Goal: Contribute content: Contribute content

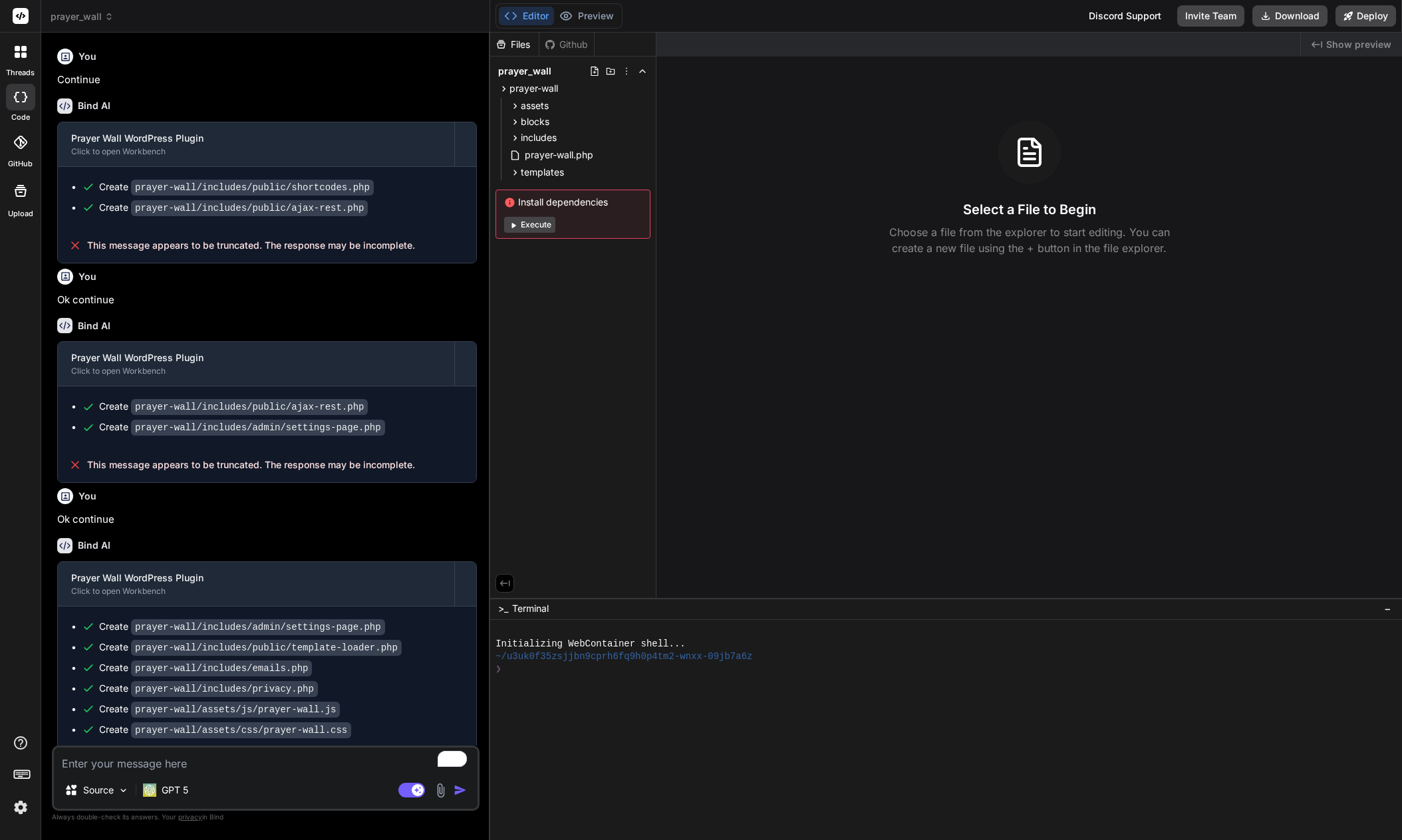
scroll to position [635, 0]
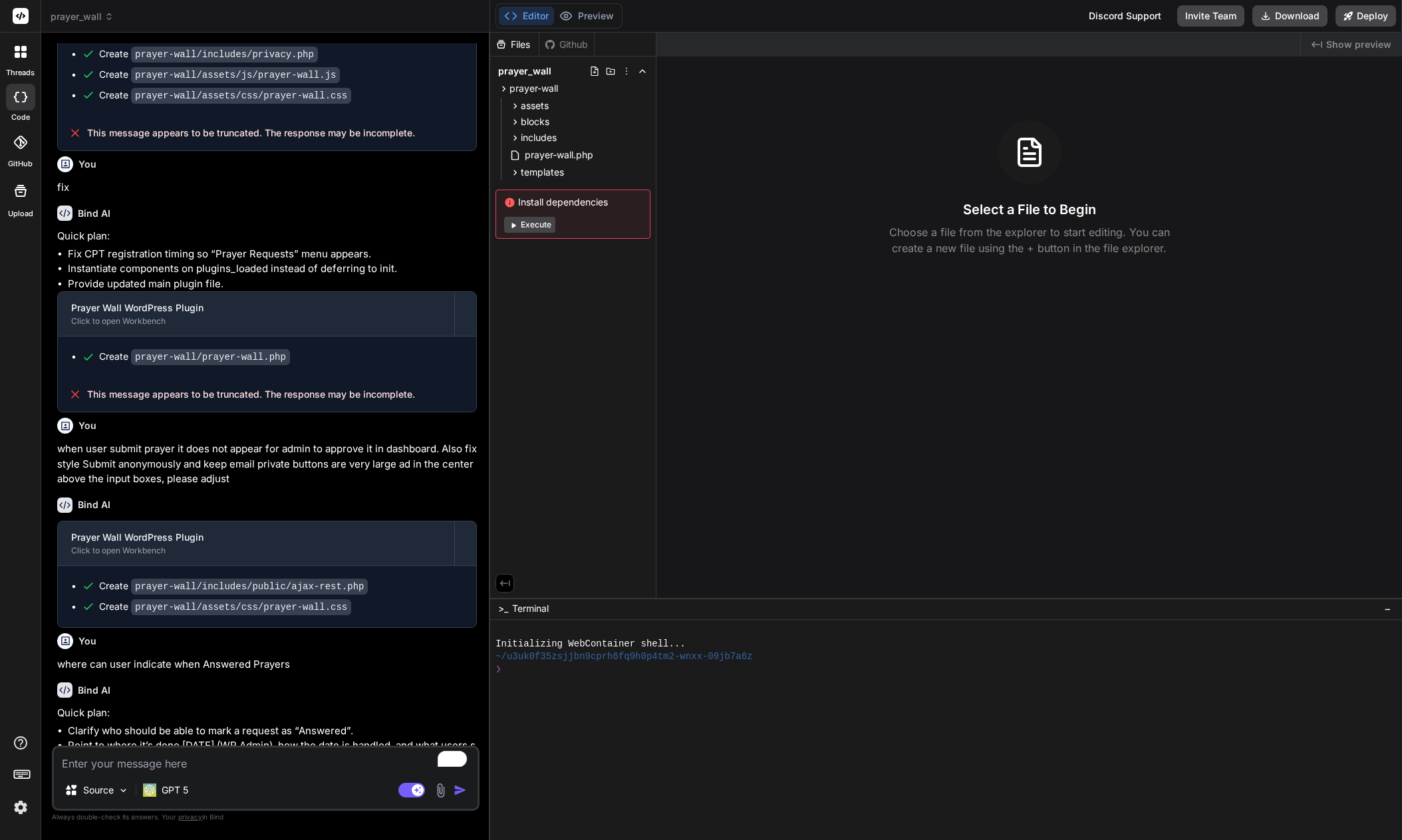
click at [766, 188] on div "Select a File to Begin Choose a file from the explorer to start editing. You ca…" at bounding box center [1029, 189] width 746 height 136
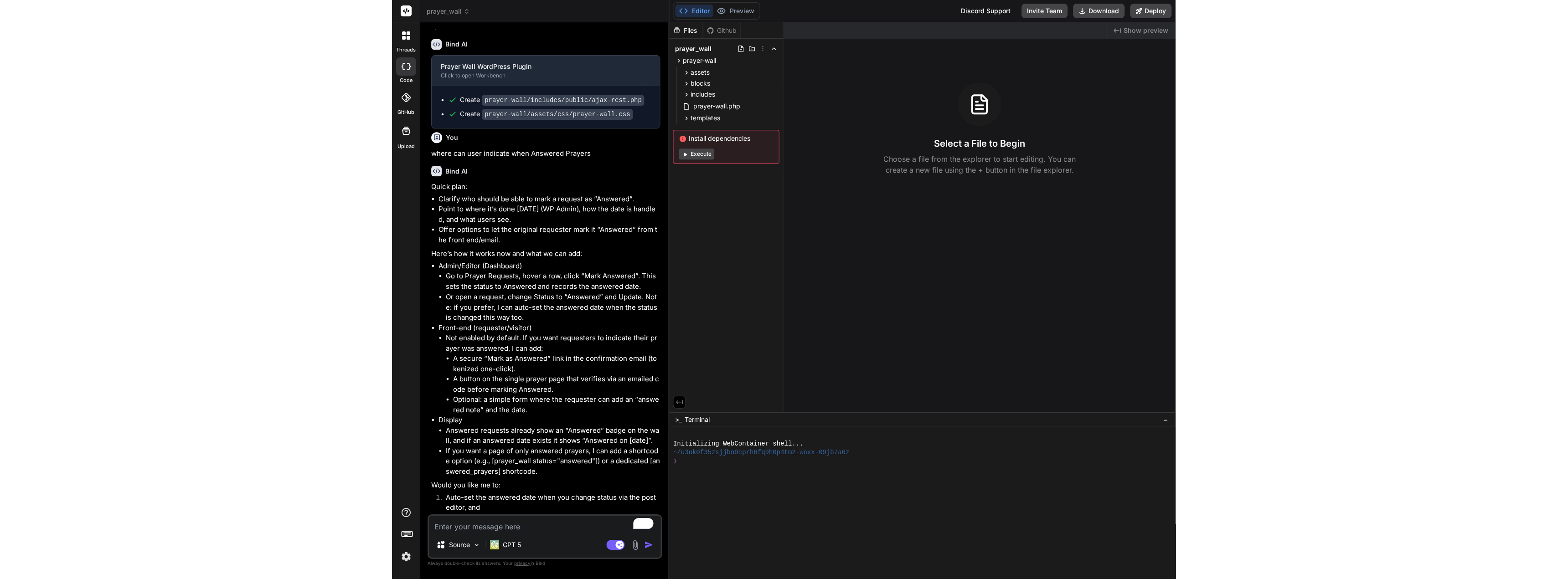
scroll to position [627, 0]
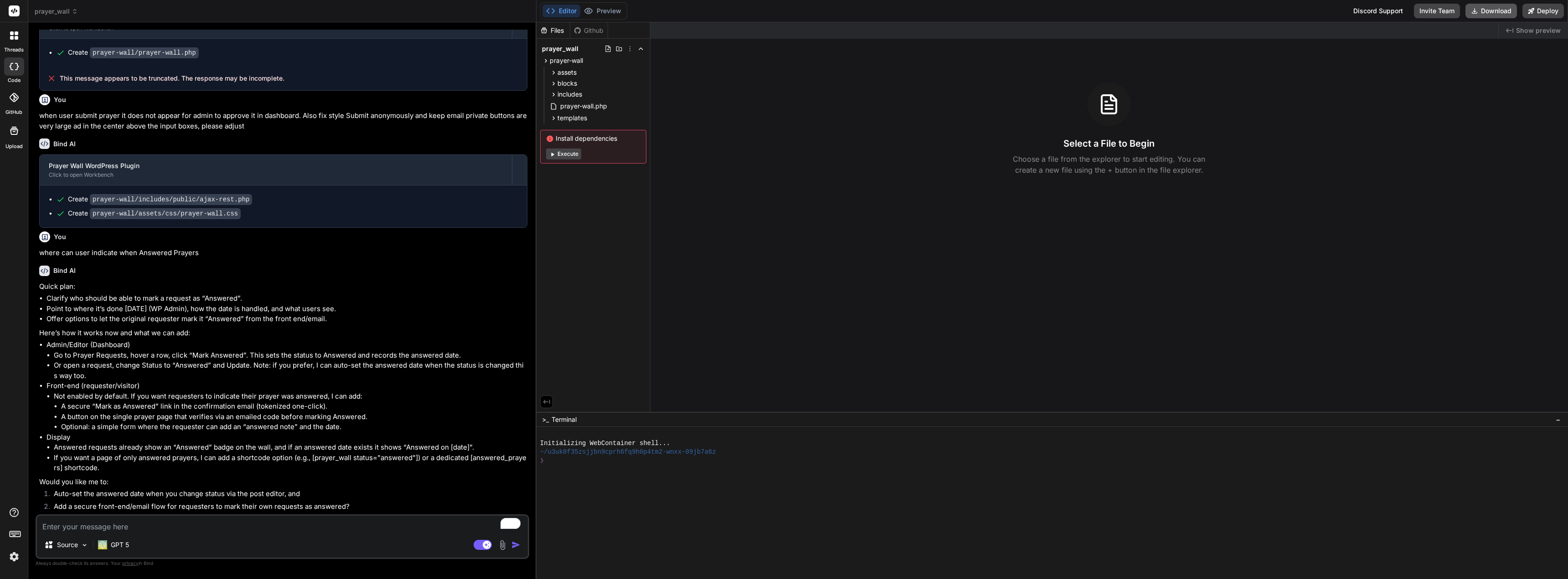
click at [960, 12] on button "Download" at bounding box center [1491, 11] width 51 height 15
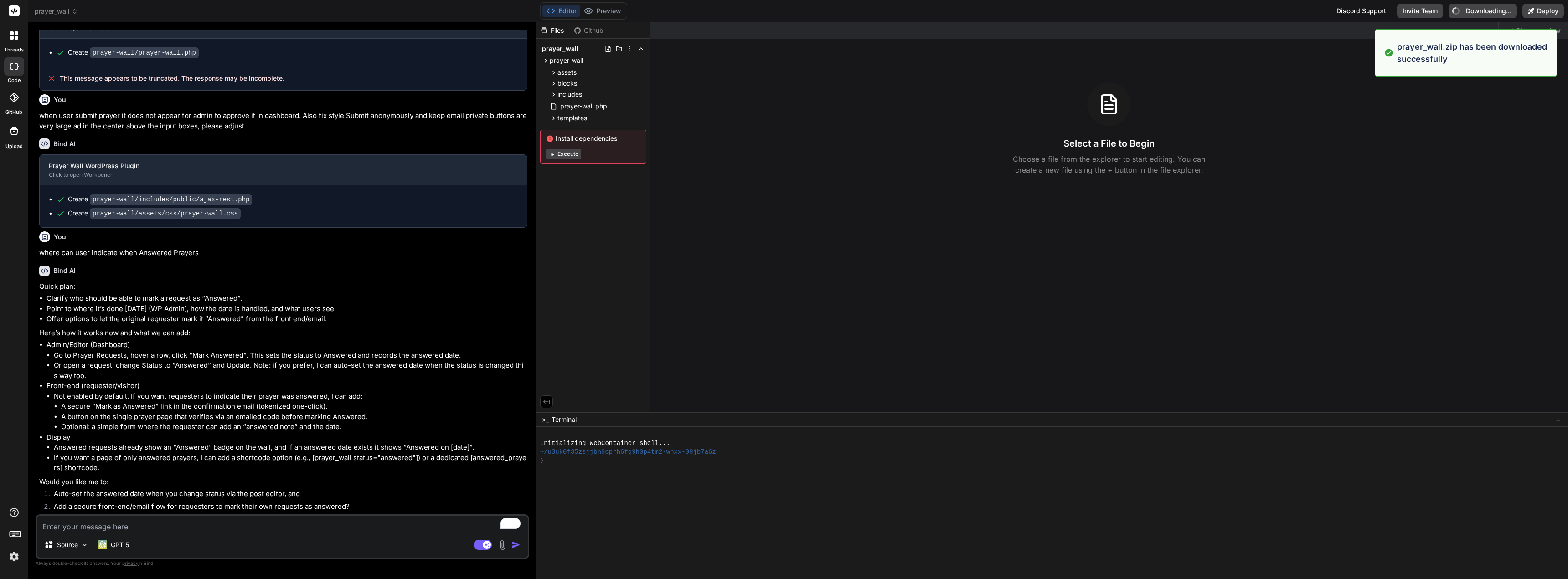
type textarea "x"
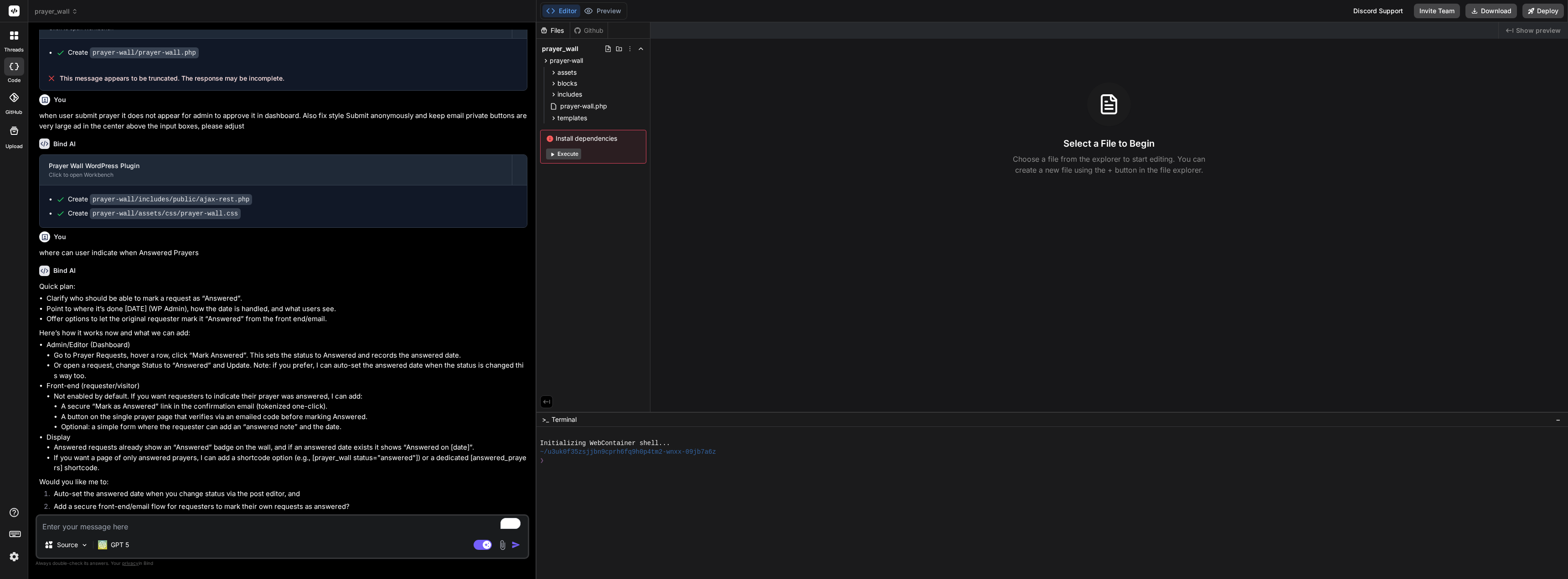
drag, startPoint x: 222, startPoint y: 525, endPoint x: 220, endPoint y: 531, distance: 6.3
click at [222, 525] on textarea "To enrich screen reader interactions, please activate Accessibility in Grammarl…" at bounding box center [282, 524] width 491 height 16
type textarea "y"
type textarea "x"
type textarea "ye"
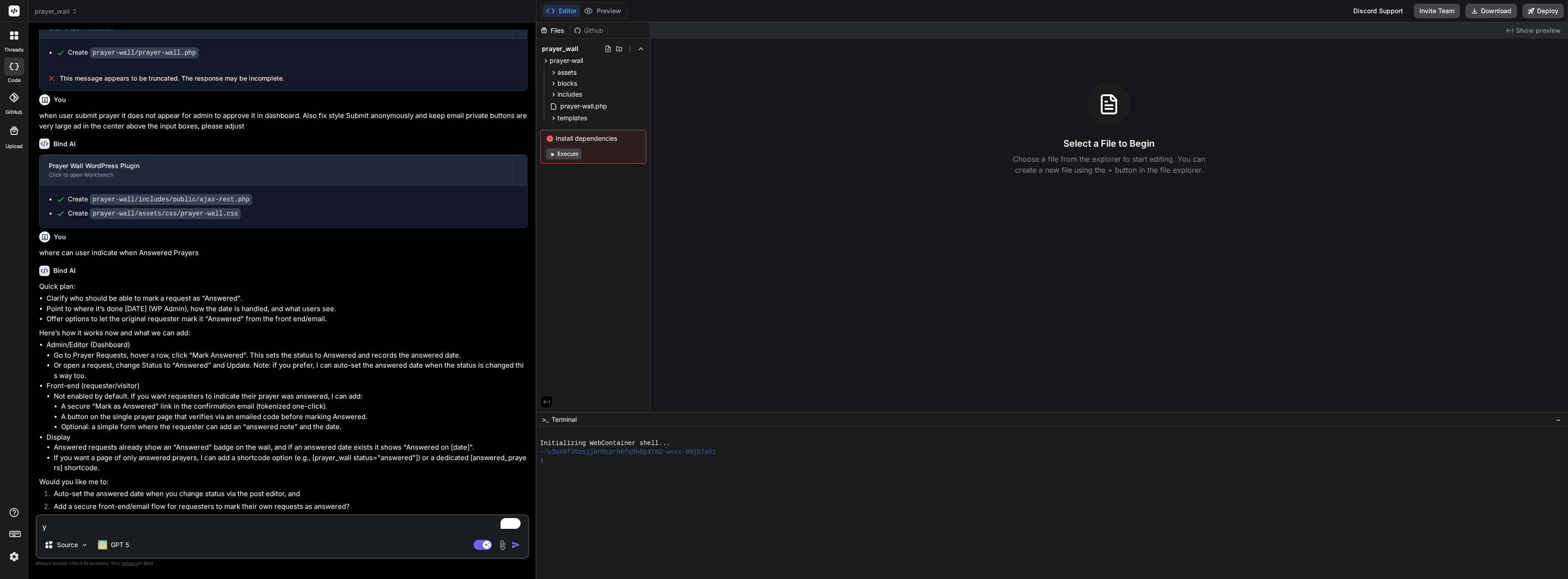
type textarea "x"
type textarea "yes"
type textarea "x"
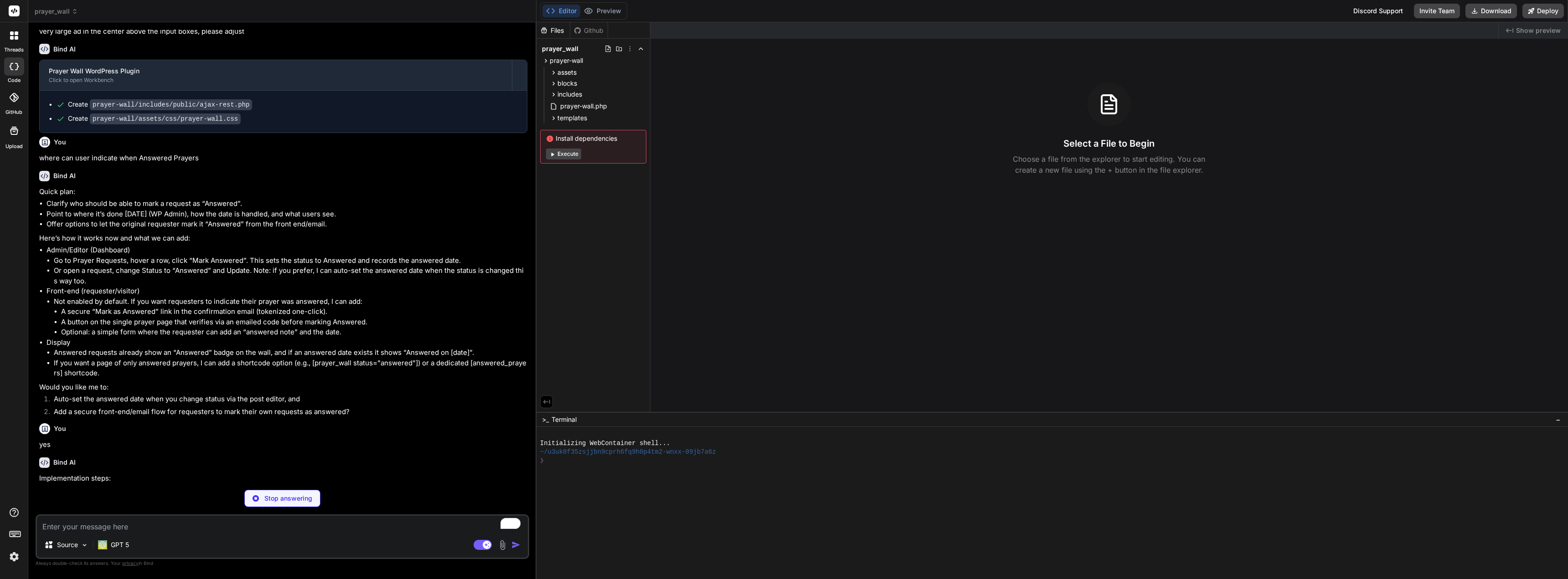
scroll to position [721, 0]
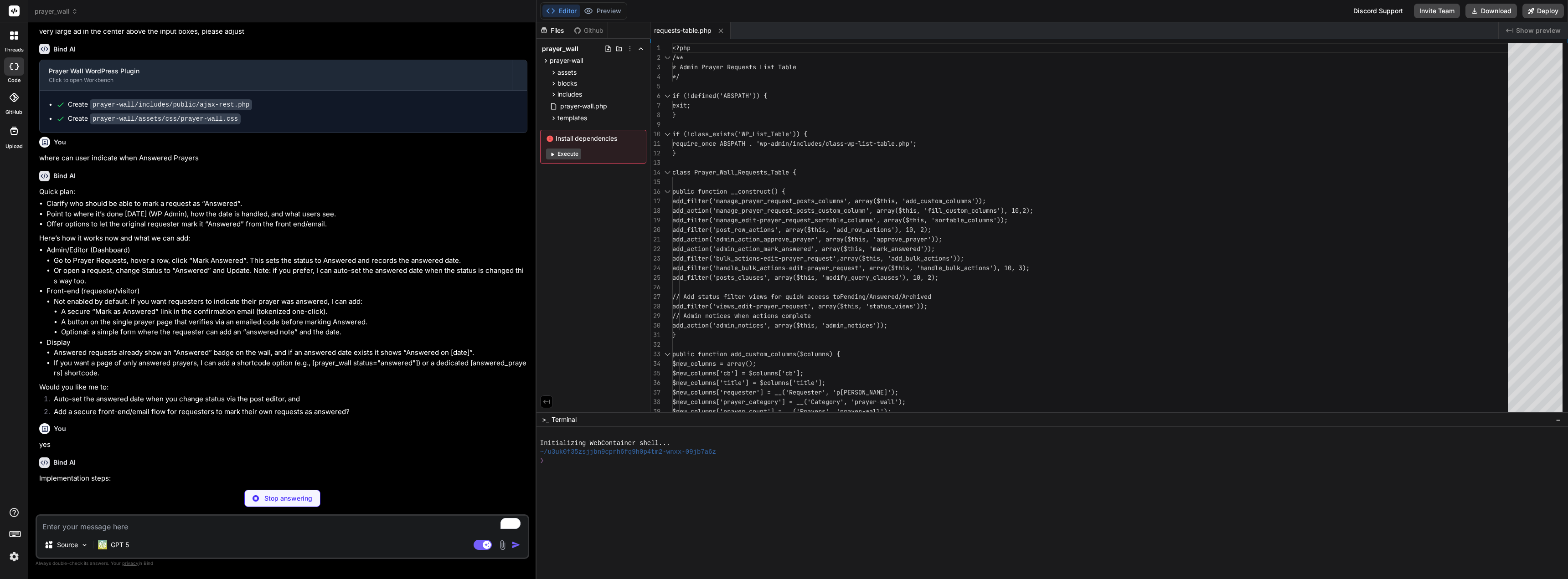
type textarea "x"
type textarea ".page-link.current{font-weight:700;text-decoration:underline} .page-link.dots{p…"
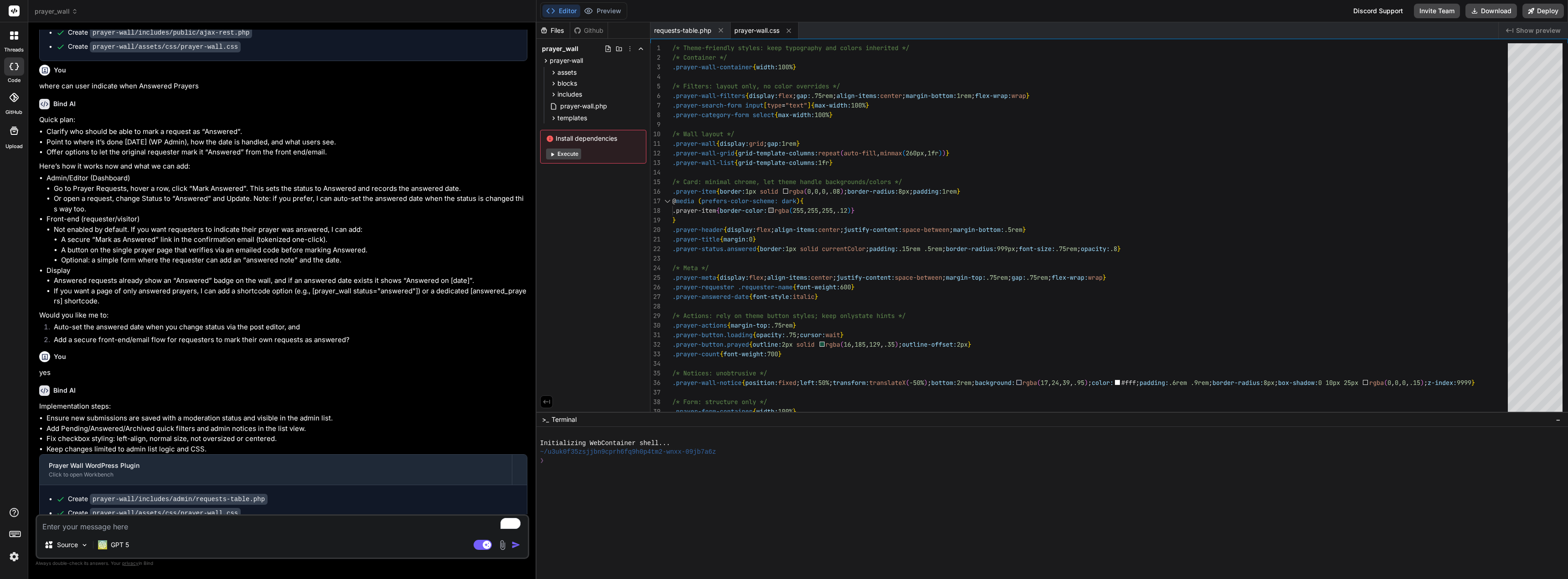
scroll to position [807, 0]
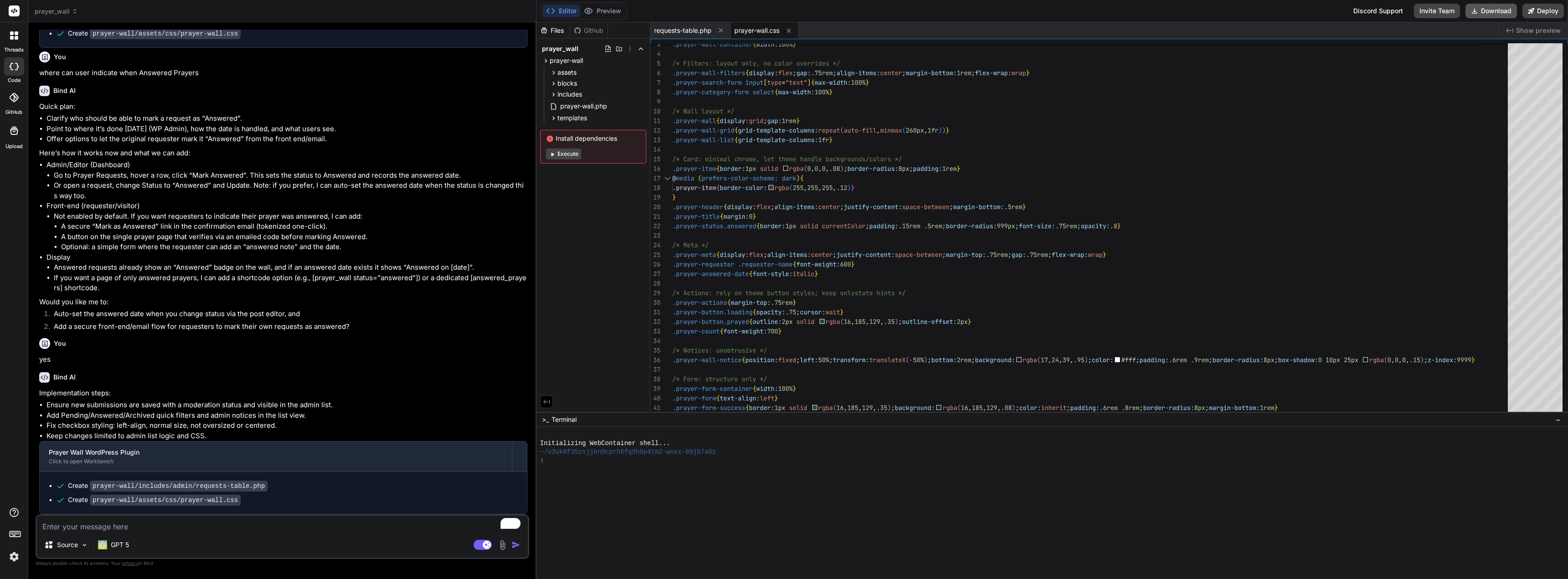
click at [960, 9] on button "Download" at bounding box center [1491, 11] width 51 height 15
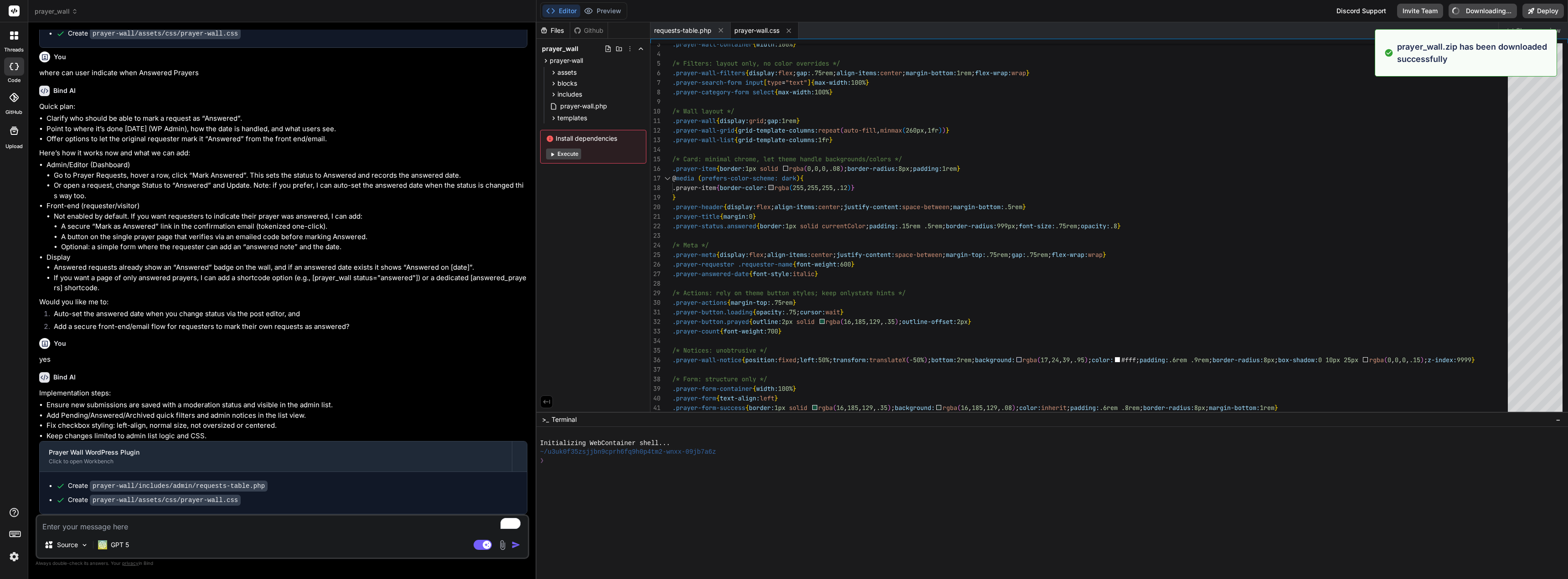
type textarea "x"
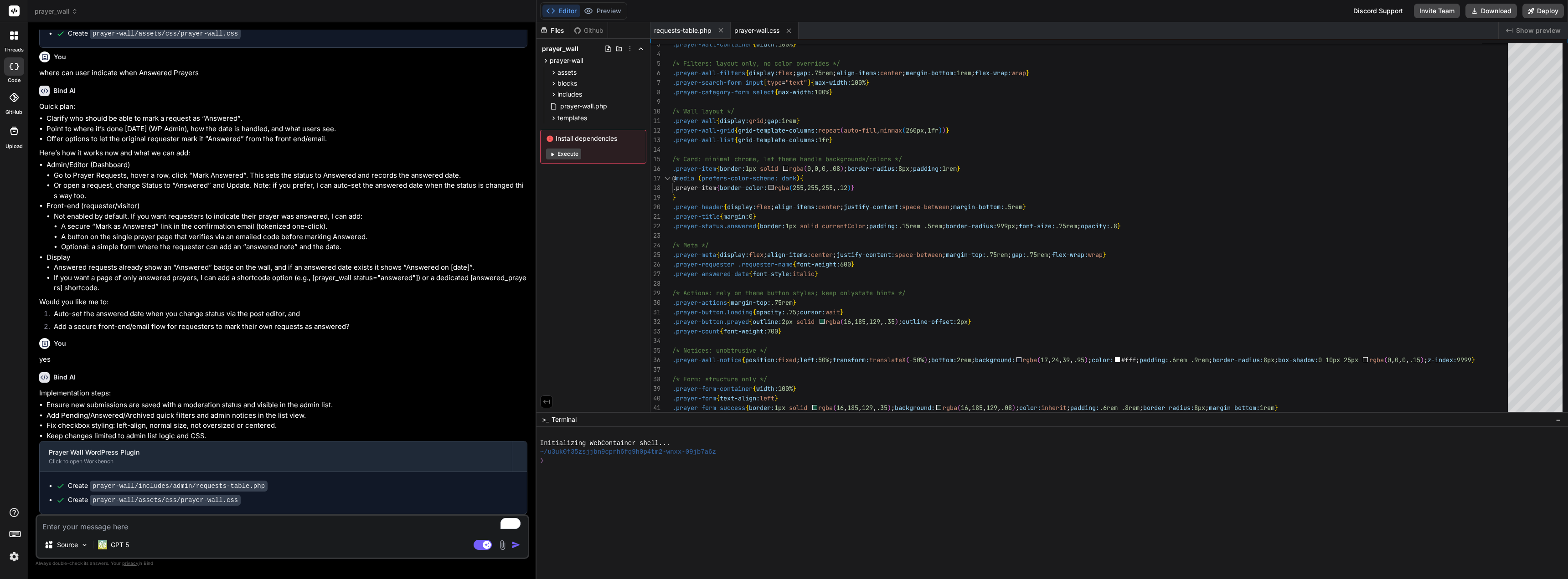
click at [197, 528] on textarea "To enrich screen reader interactions, please activate Accessibility in Grammarl…" at bounding box center [282, 524] width 491 height 16
type textarea "e"
type textarea "x"
type textarea "ev"
type textarea "x"
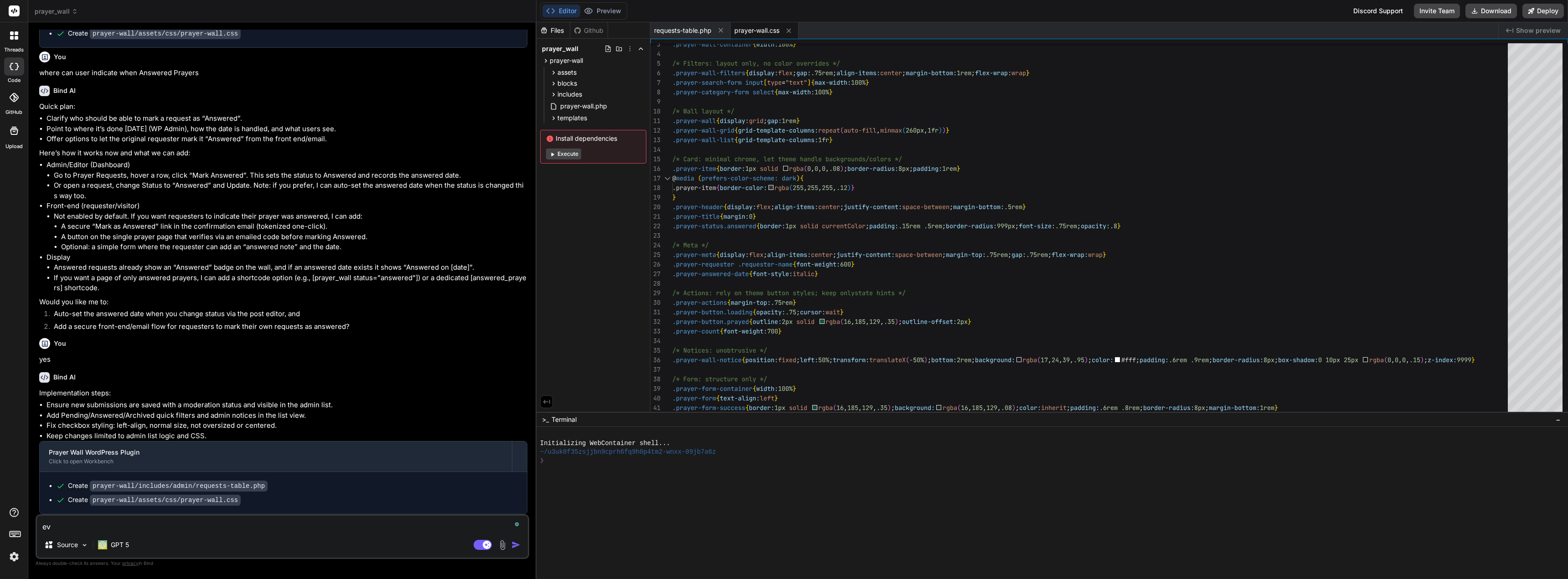
type textarea "eve"
type textarea "x"
type textarea "even"
type textarea "x"
type textarea "even"
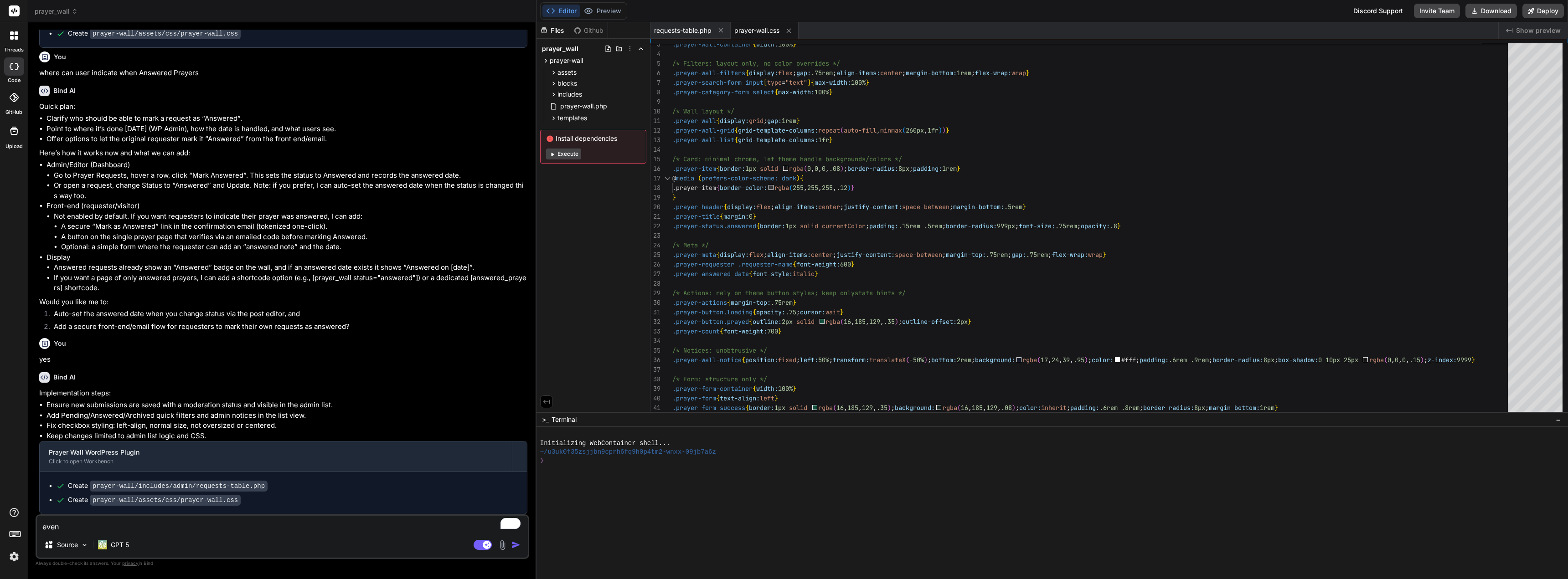
type textarea "x"
type textarea "even w"
type textarea "x"
type textarea "even wh"
type textarea "x"
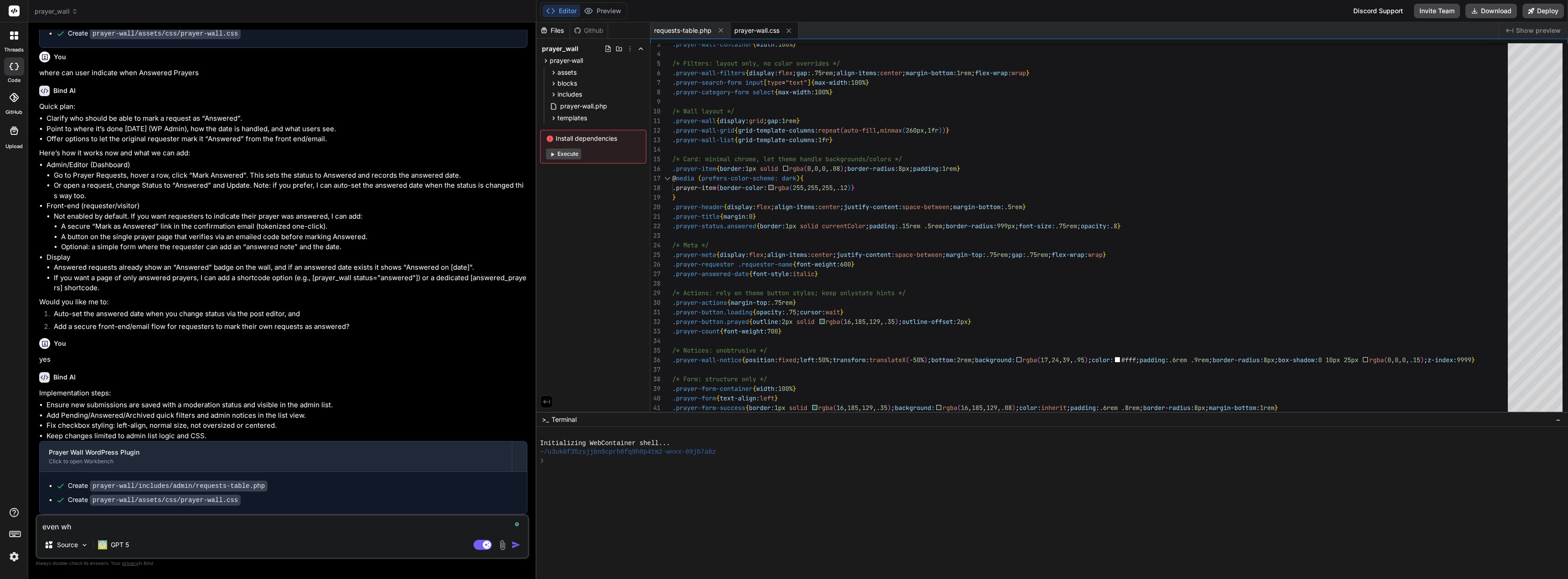
type textarea "even whe"
type textarea "x"
type textarea "even when"
type textarea "x"
type textarea "even when"
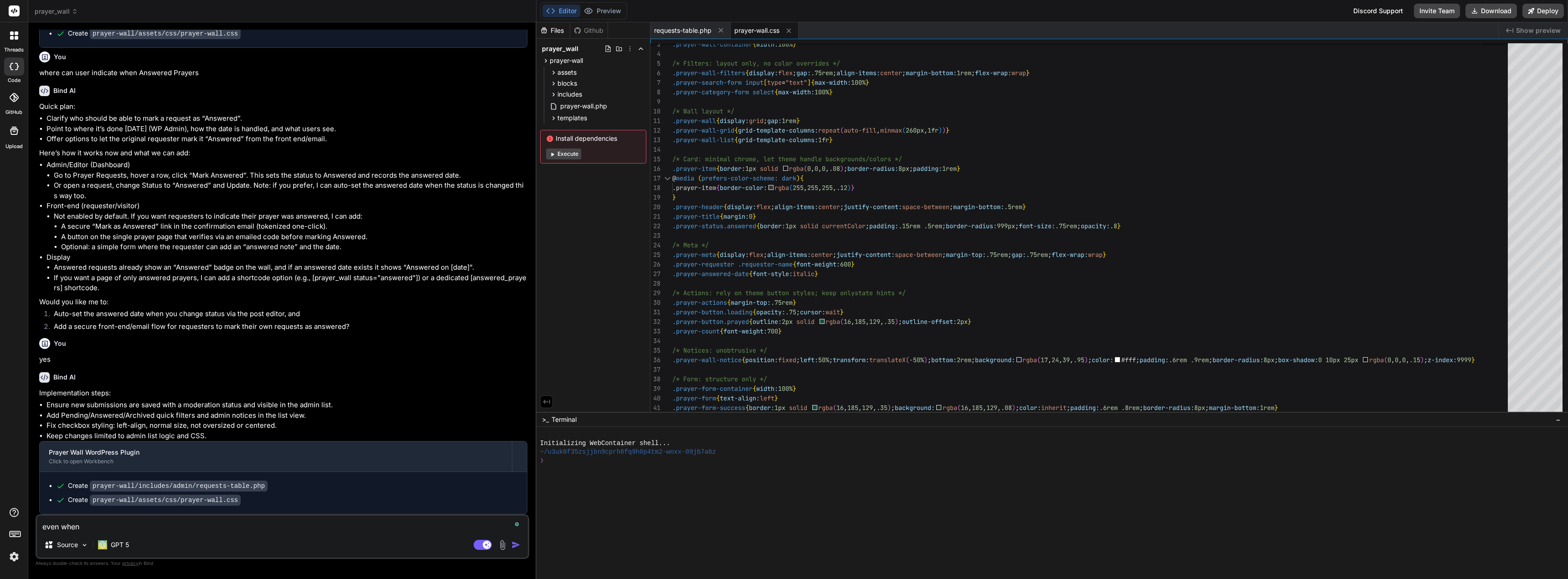
type textarea "x"
type textarea "even when a"
type textarea "x"
type textarea "even when ap"
type textarea "x"
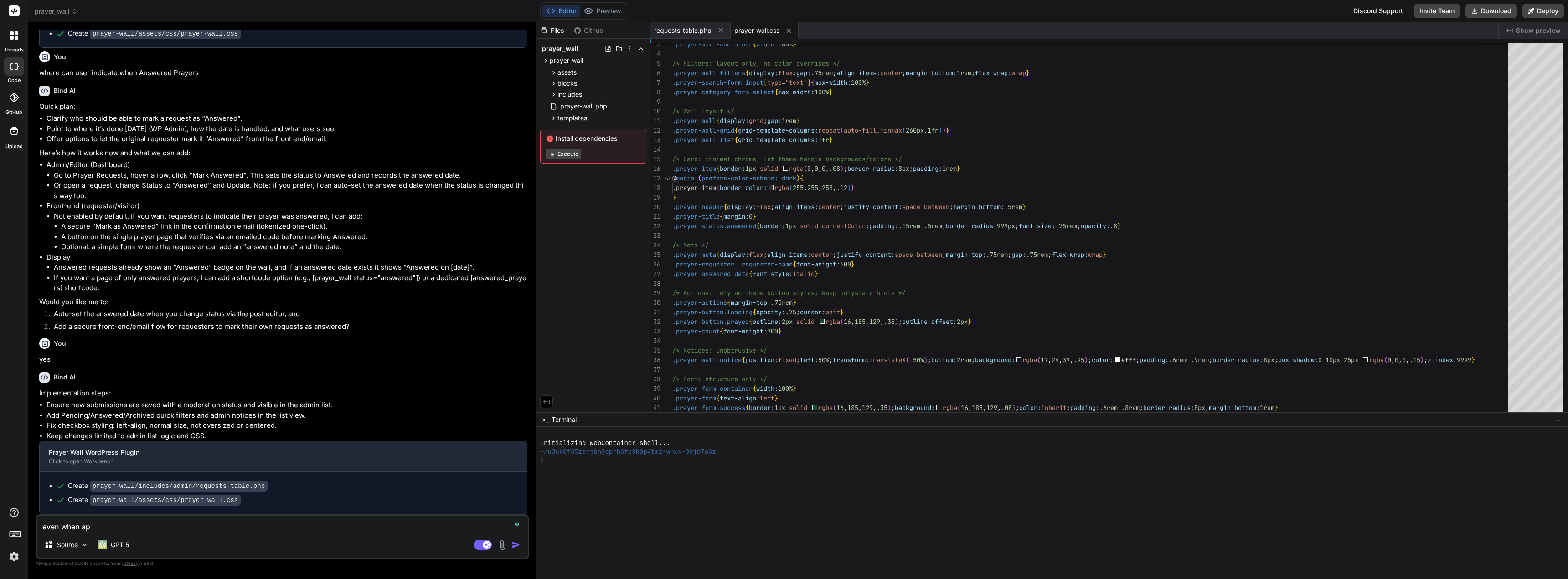
type textarea "even when app"
type textarea "x"
type textarea "even when appr"
type textarea "x"
type textarea "even when appro"
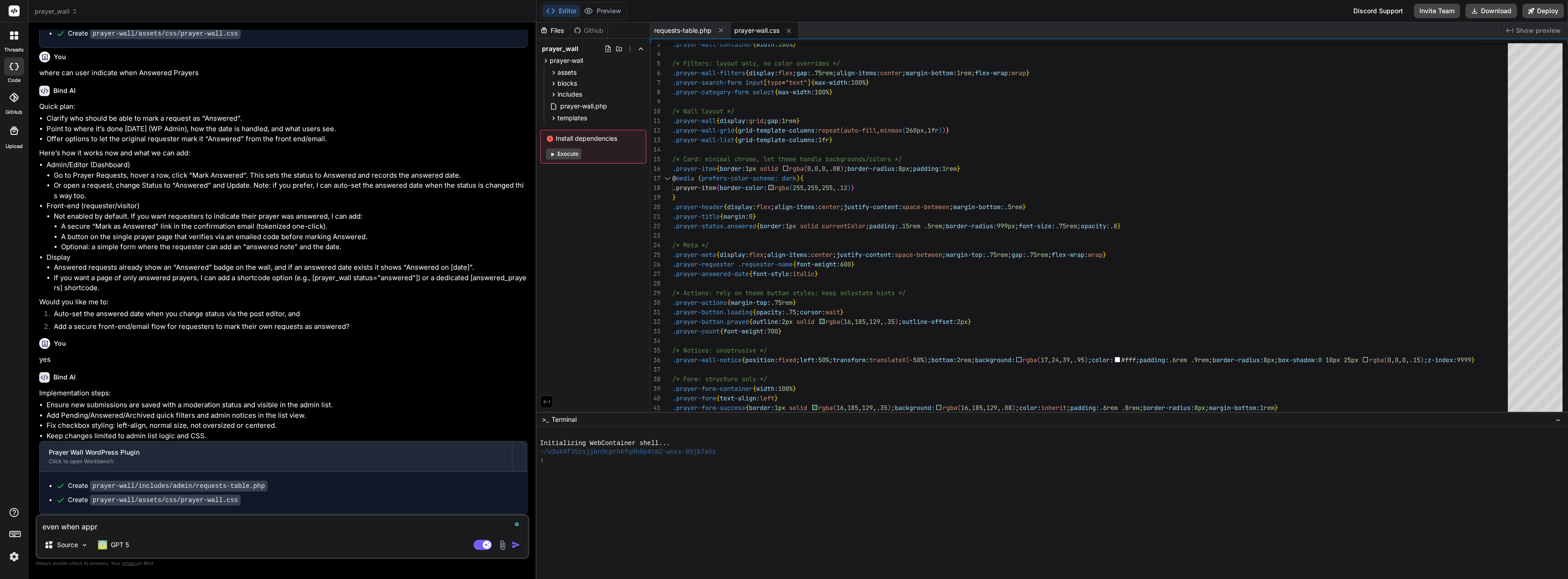
type textarea "x"
type textarea "even when approv"
type textarea "x"
type textarea "even when approve"
type textarea "x"
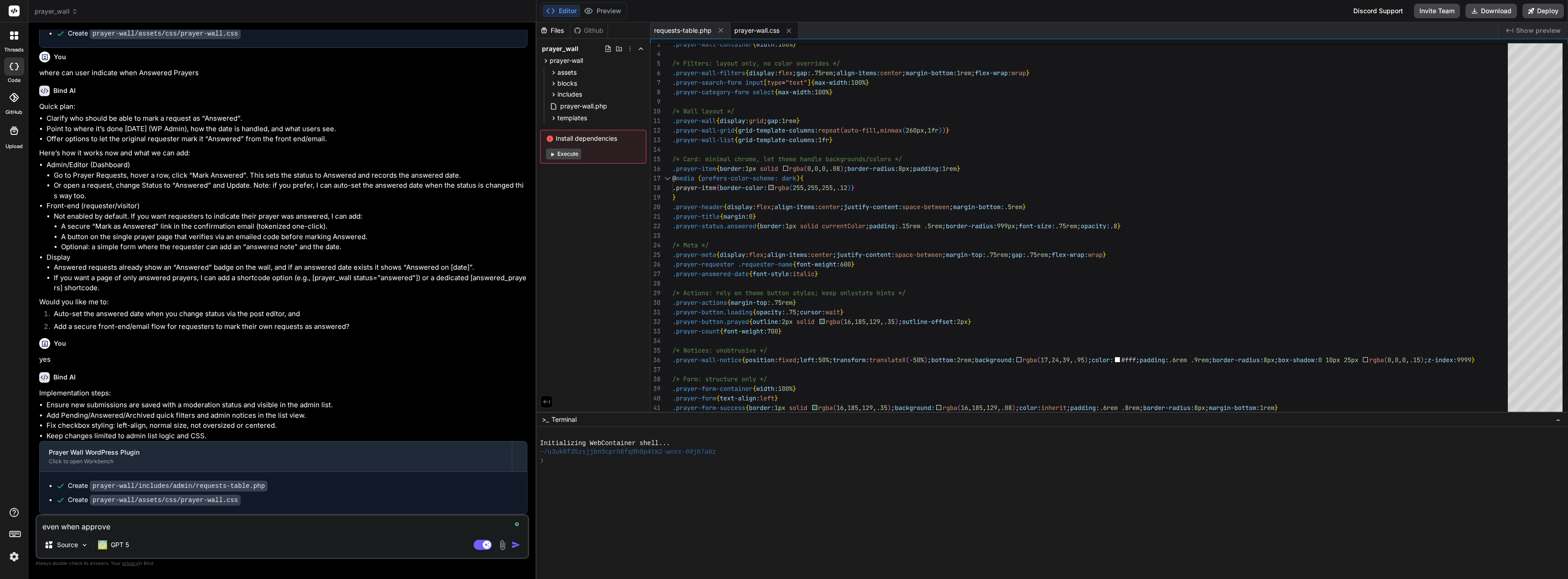
type textarea "even when approved"
type textarea "x"
type textarea "even when approved"
type textarea "x"
type textarea "even when approved m"
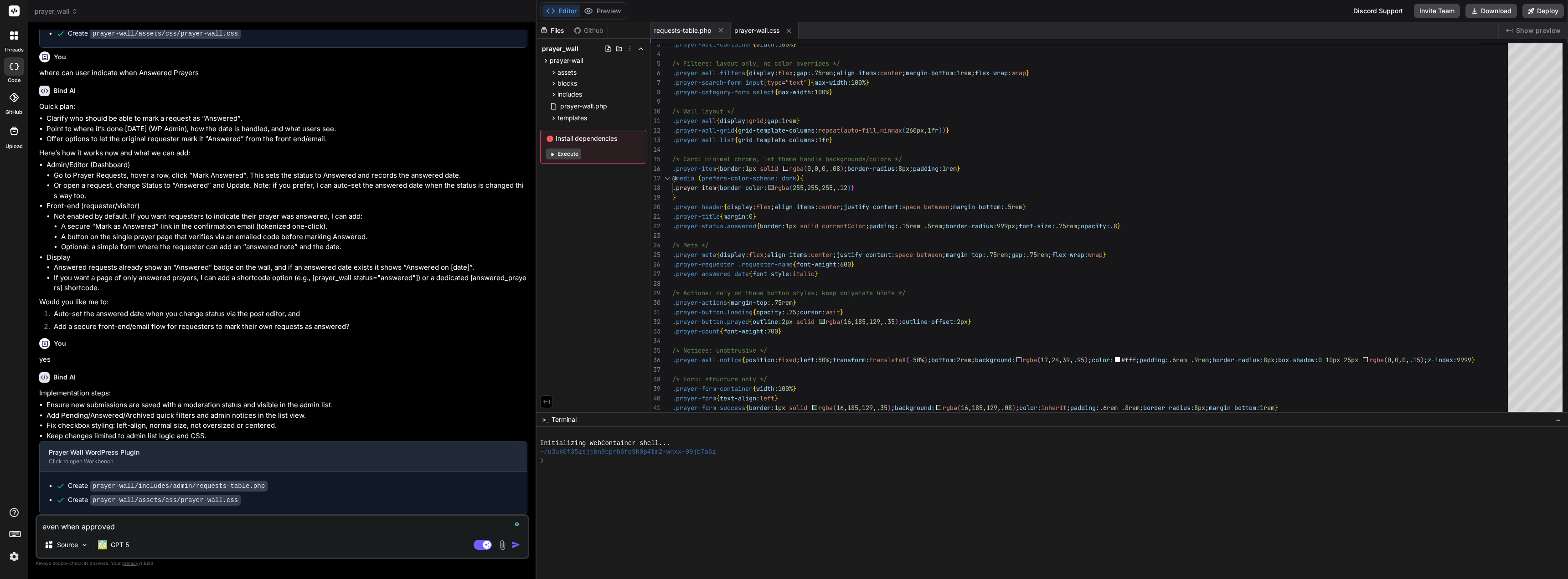
type textarea "x"
type textarea "even when approved m"
type textarea "x"
type textarea "even when approved m e"
type textarea "x"
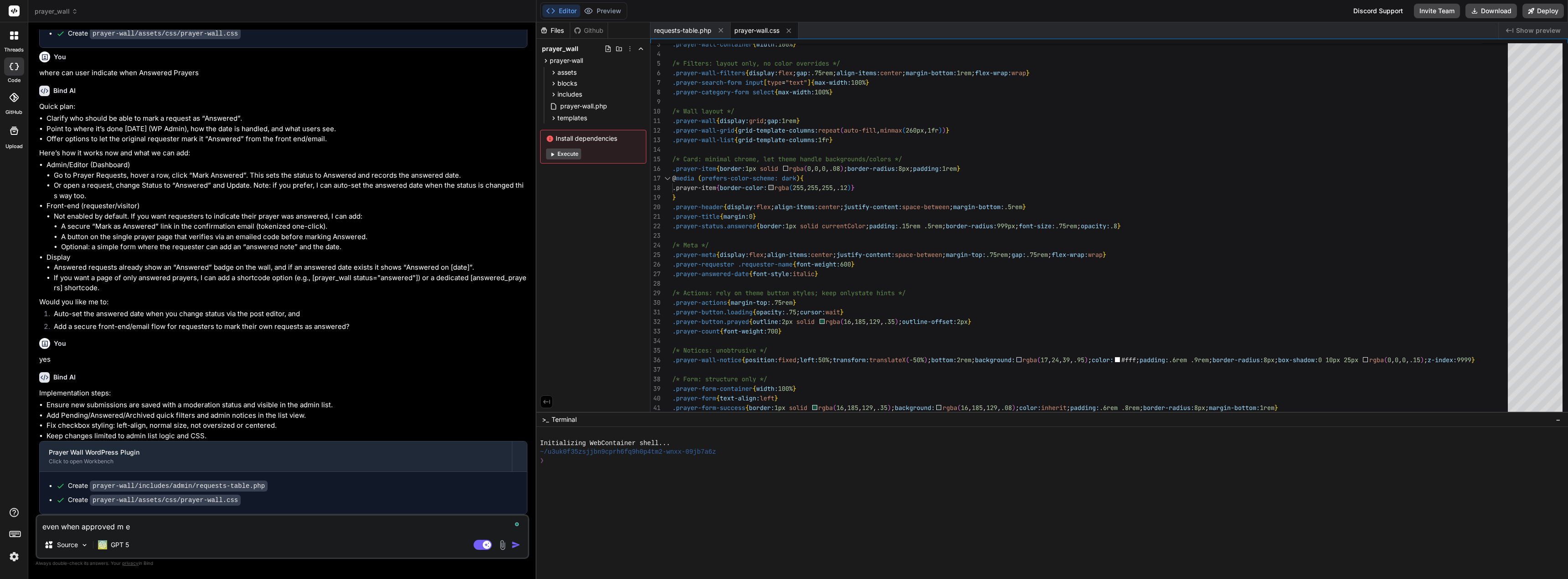
type textarea "even when approved m es"
type textarea "x"
type textarea "even when approved m ess"
type textarea "x"
type textarea "even when approved m essa"
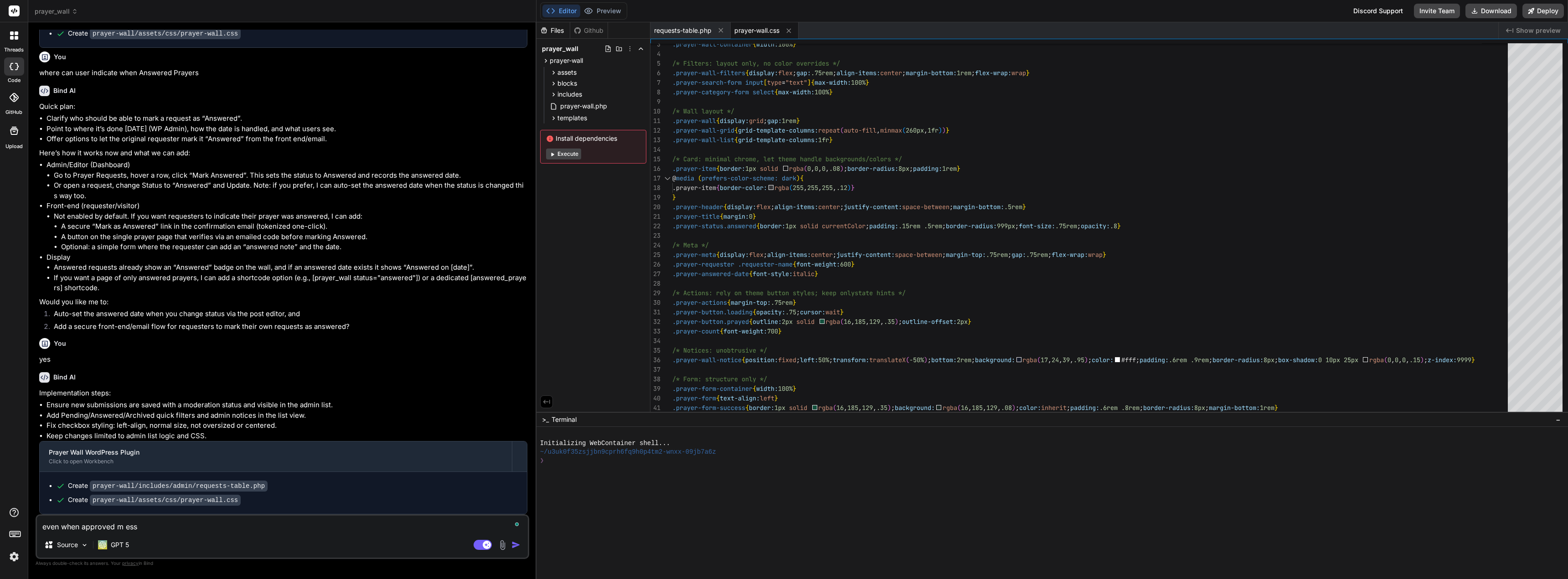
type textarea "x"
type textarea "even when approved m essag"
type textarea "x"
type textarea "even when approved m essage"
type textarea "x"
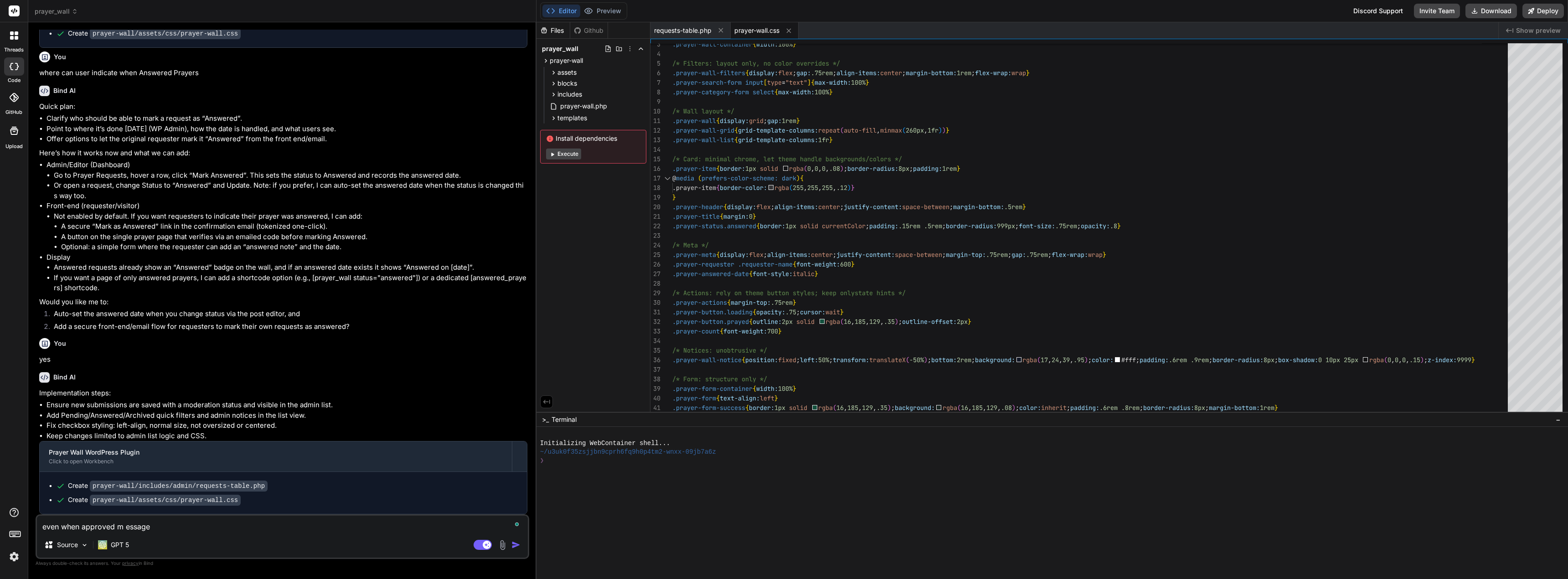
type textarea "even when approved m essage"
type textarea "x"
type textarea "even when approved m essage s"
type textarea "x"
type textarea "even when approved m essage st"
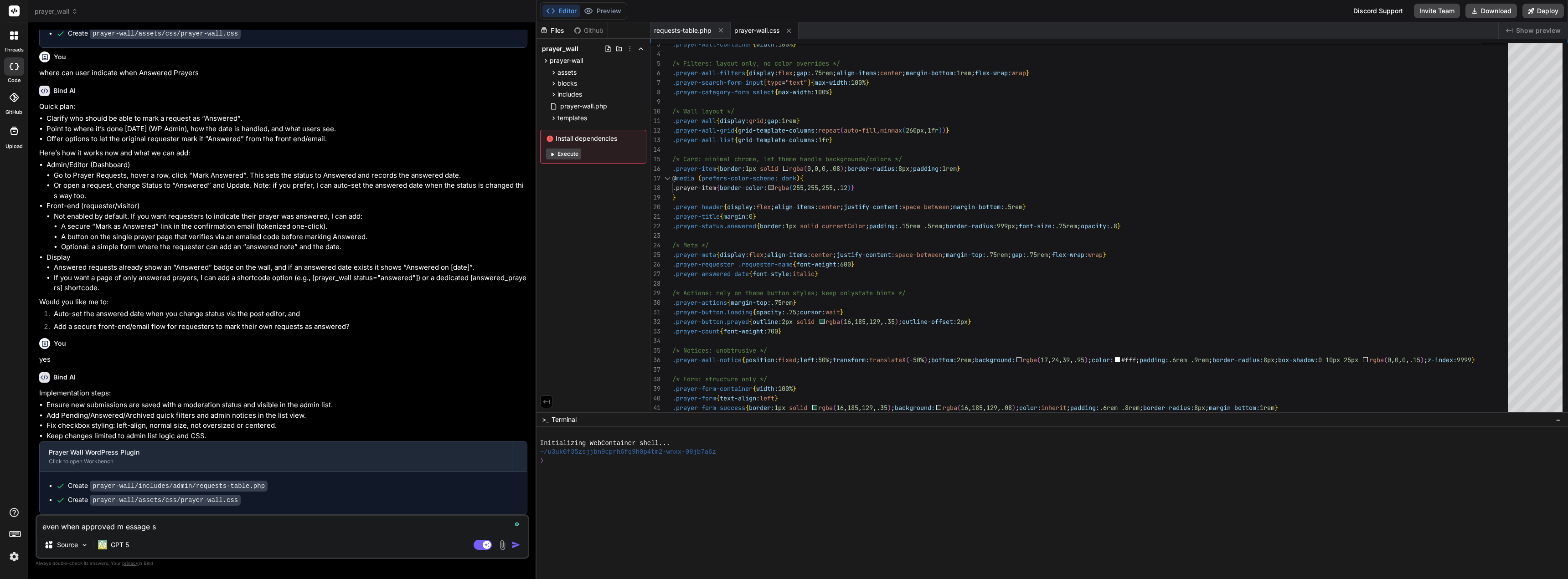
type textarea "x"
type textarea "even when approved m essage sti"
type textarea "x"
type textarea "even when approved m essage stil"
type textarea "x"
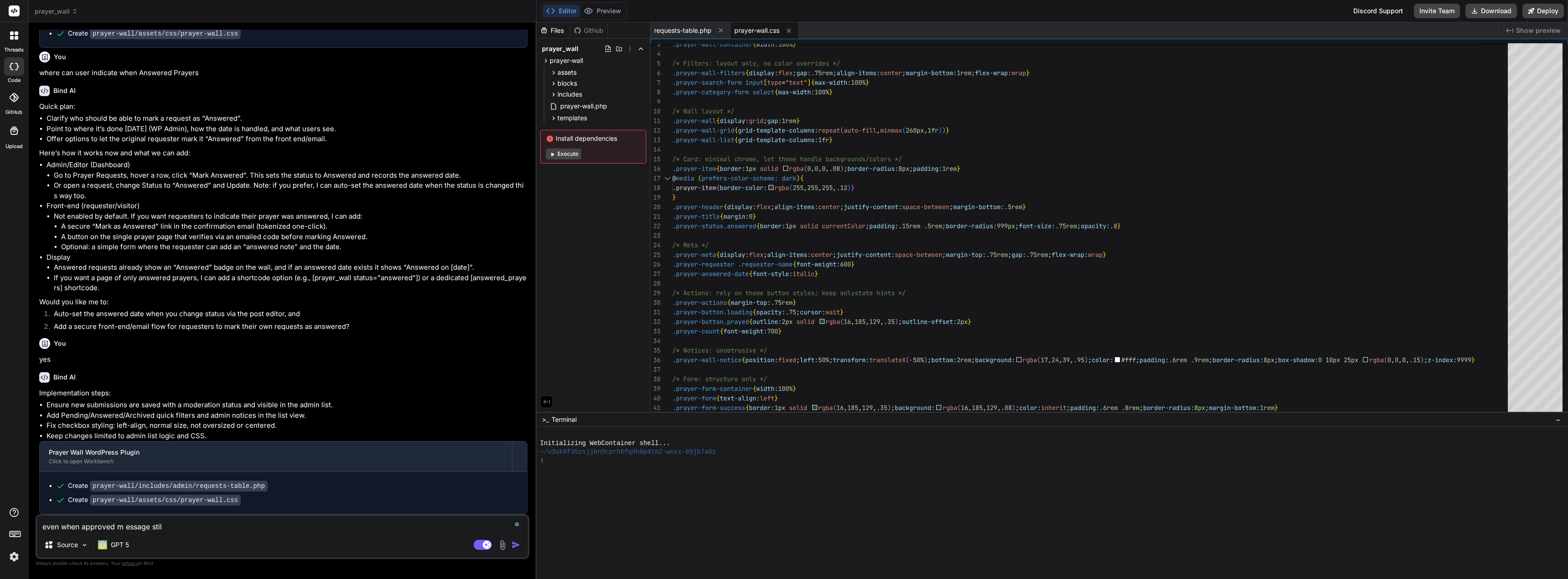
type textarea "even when approved m essage still"
type textarea "x"
type textarea "even when approved m essage still"
type textarea "x"
type textarea "even when approved m essage still a"
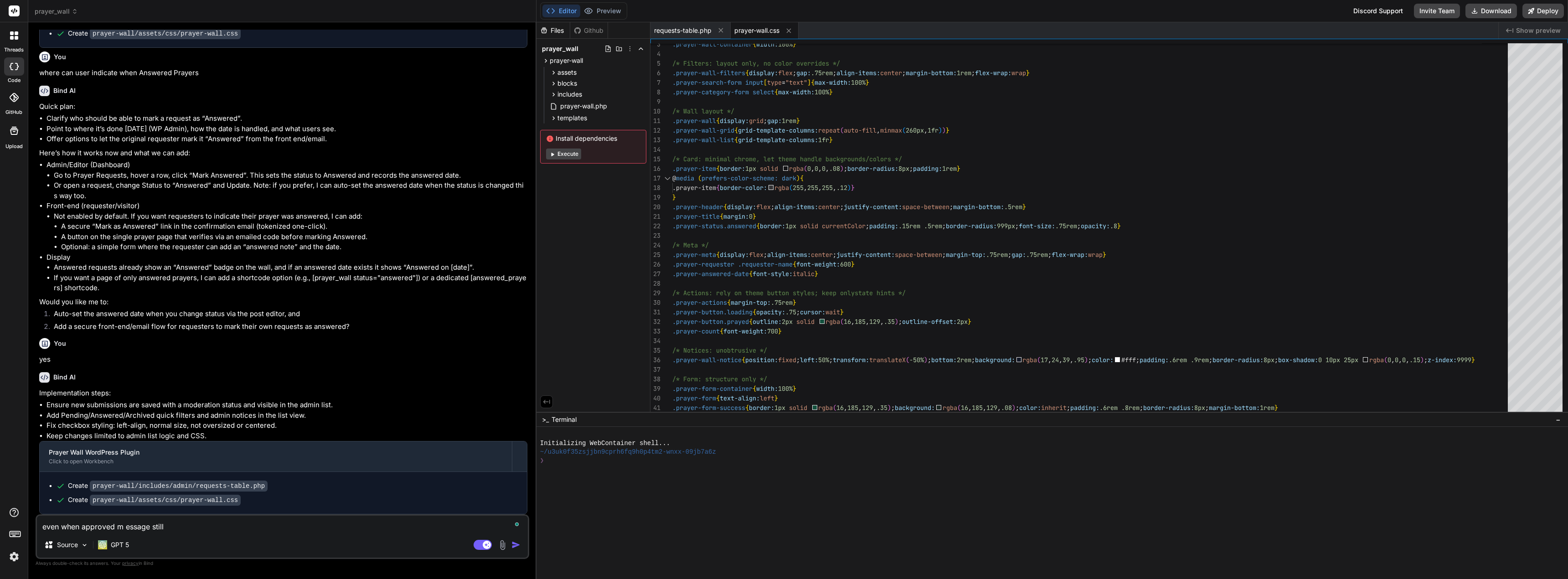
type textarea "x"
type textarea "even when approved m essage still ap"
type textarea "x"
type textarea "even when approved m essage still app"
type textarea "x"
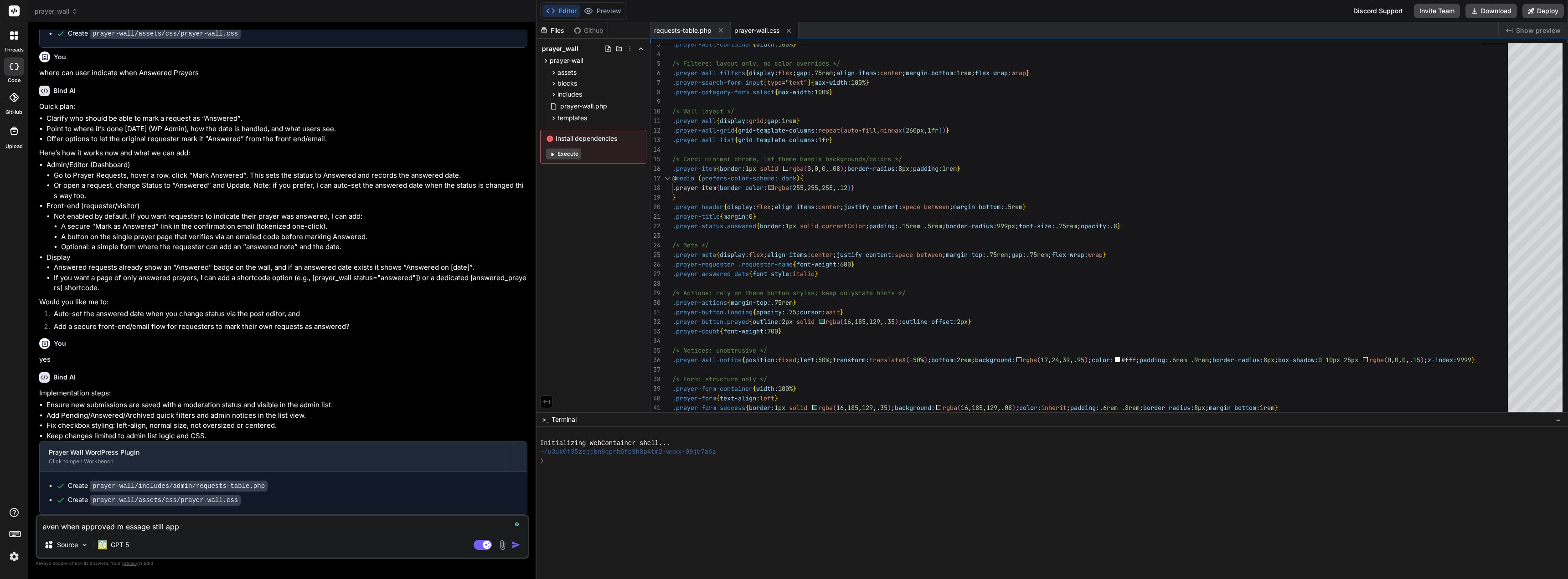
type textarea "even when approved m essage still appe"
type textarea "x"
type textarea "even when approved m essage still appea"
type textarea "x"
type textarea "even when approved m essage still appear"
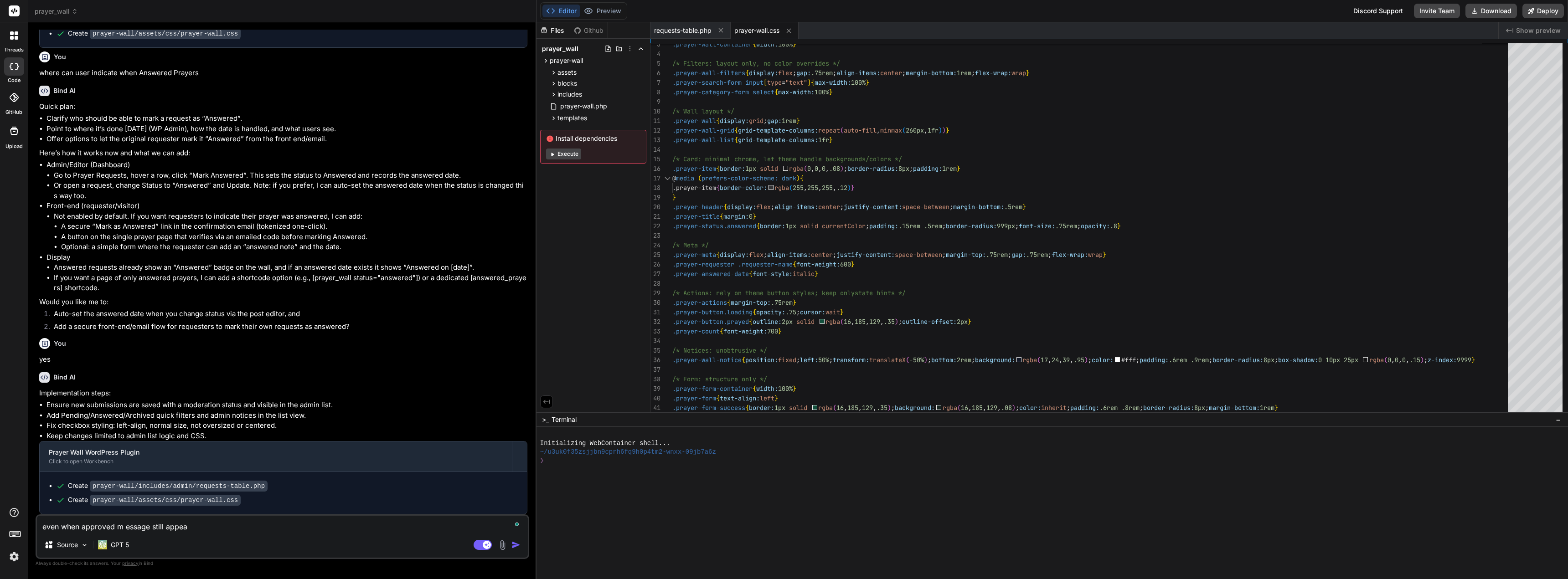
type textarea "x"
type textarea "even when approved m essage still appears"
type textarea "x"
type textarea "even when approved m essage still appears:"
type textarea "x"
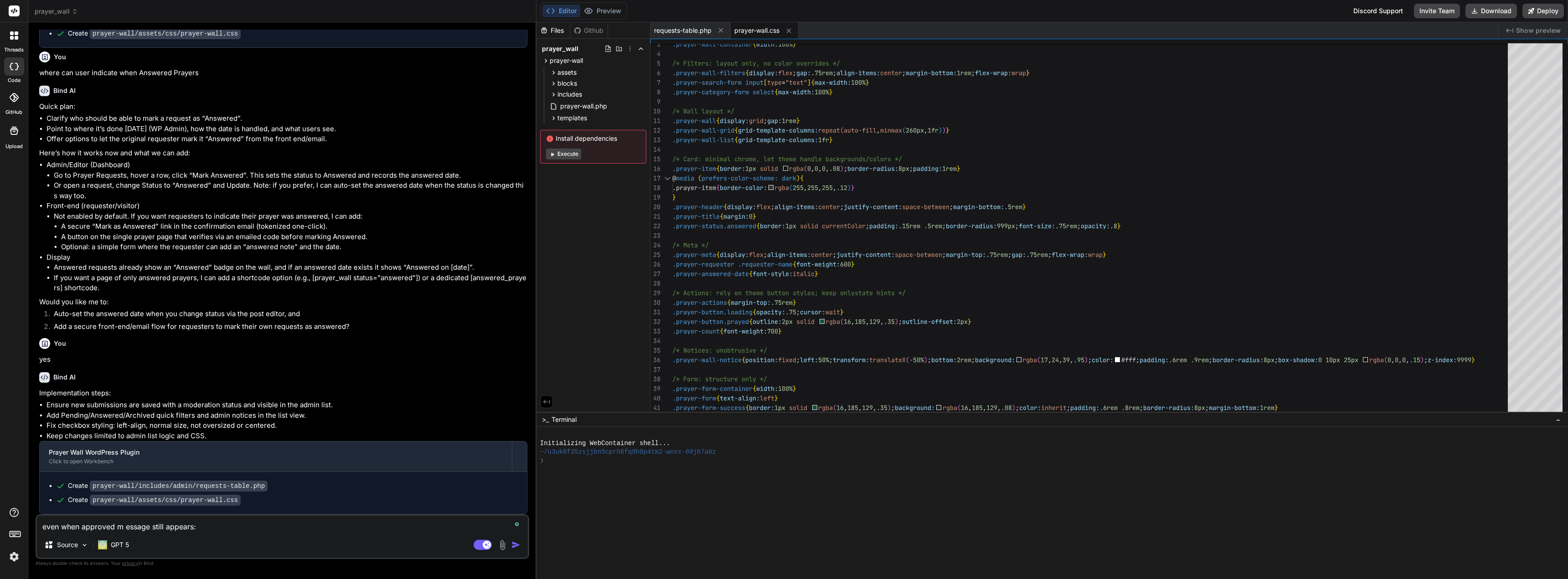
type textarea "even when approved m essage still appears:"
type textarea "x"
paste textarea "Thank you for your prayer request. It has been submitted for review."
type textarea "even when approved m essage still appears: Thank you for your prayer request. I…"
type textarea "x"
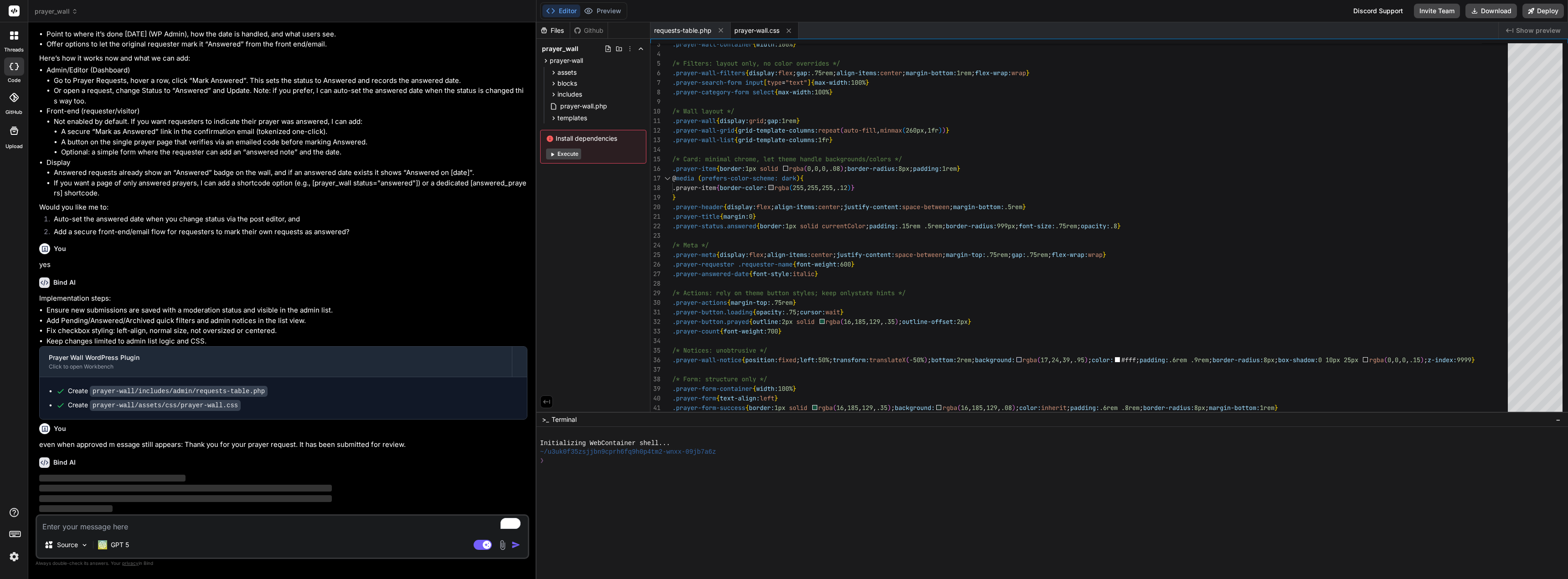
scroll to position [901, 0]
type textarea "x"
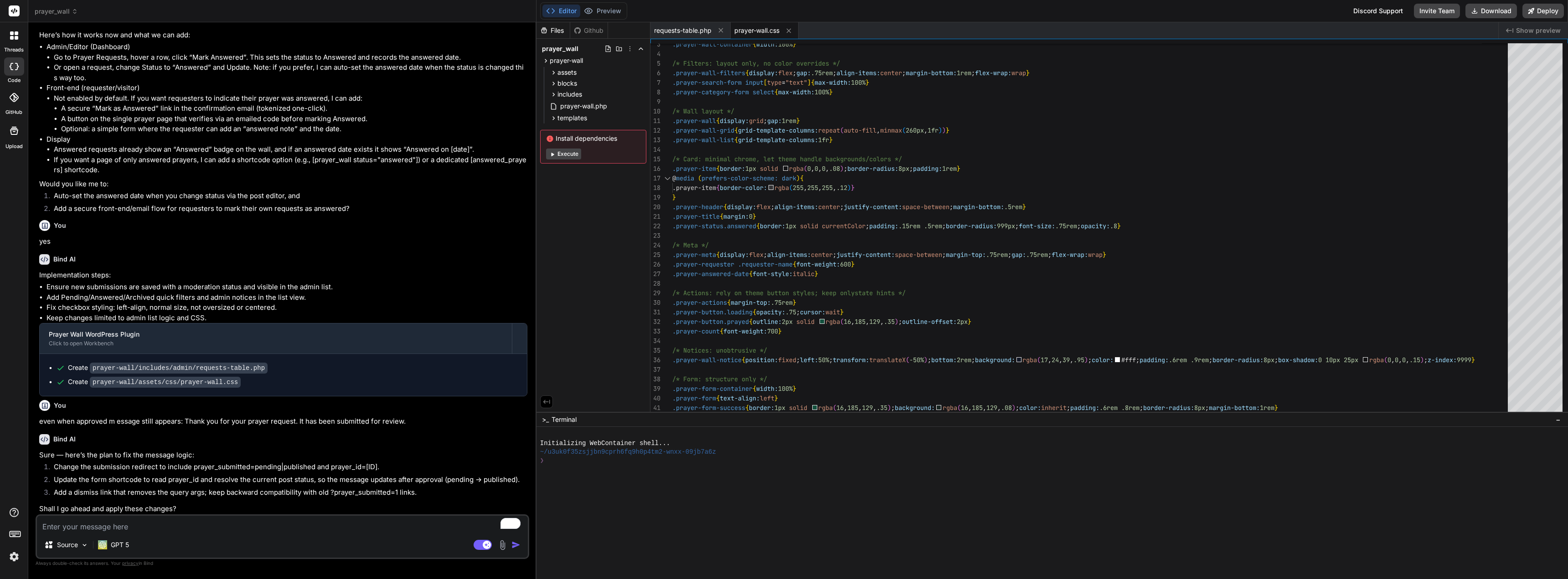
scroll to position [926, 0]
click at [133, 531] on textarea "To enrich screen reader interactions, please activate Accessibility in Grammarl…" at bounding box center [282, 524] width 491 height 16
type textarea "y"
type textarea "x"
type textarea "ye"
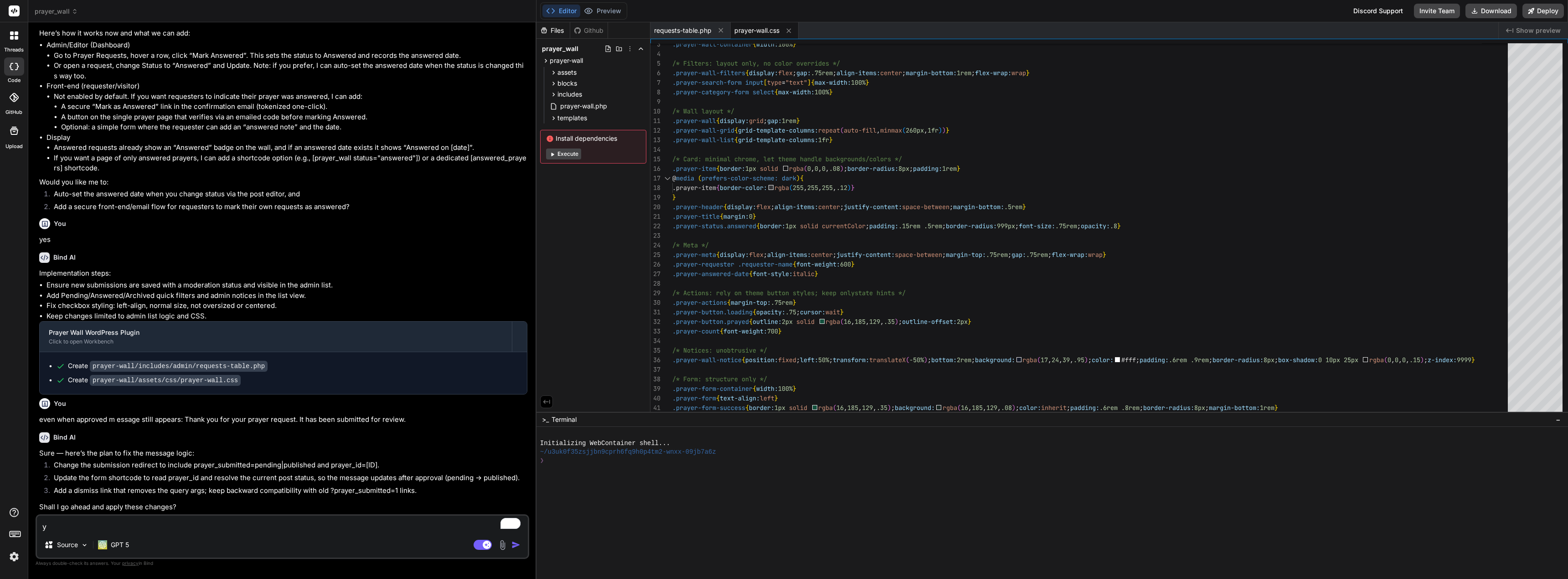
type textarea "x"
type textarea "yes"
type textarea "x"
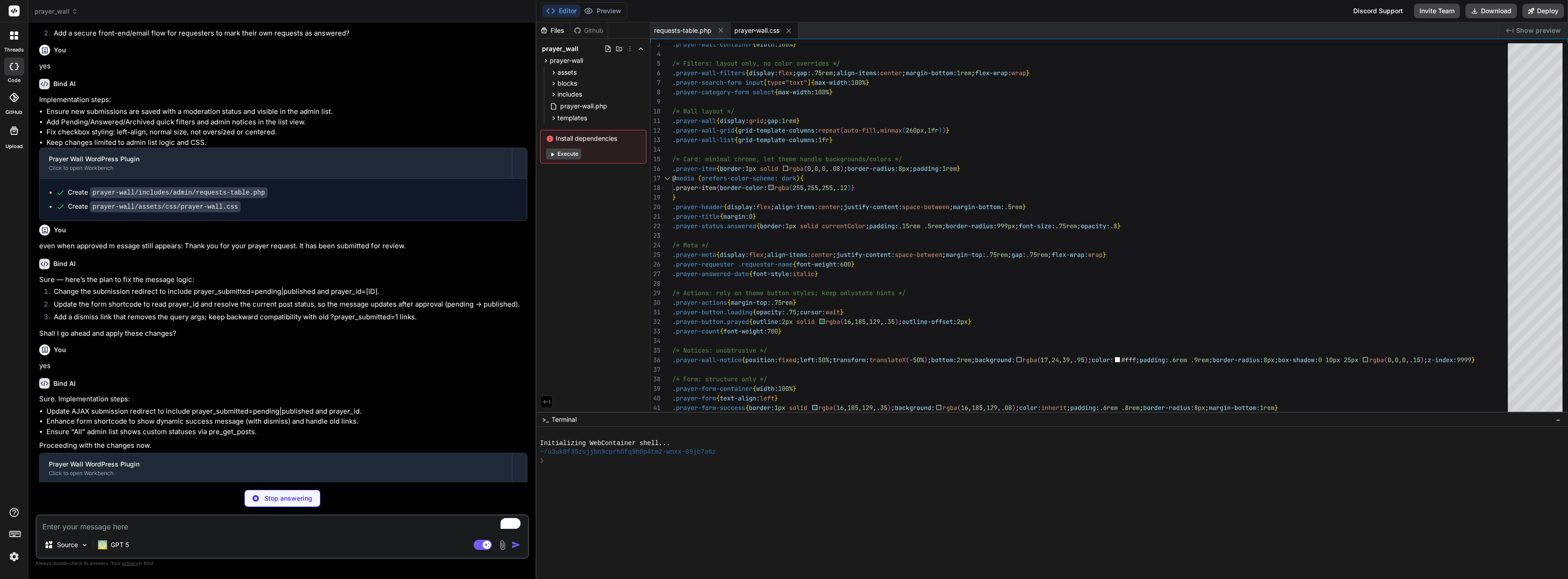
scroll to position [1130, 0]
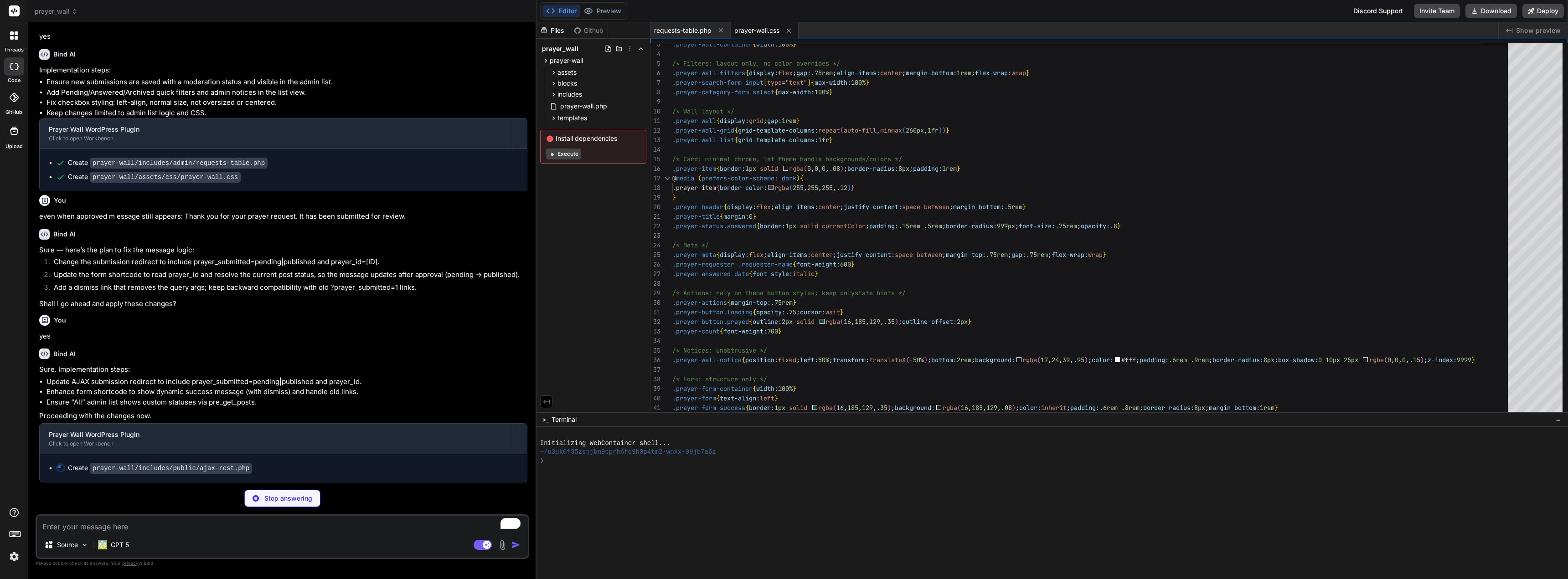
type textarea "x"
type textarea "return sanitize_text_field($_SERVER['REMOTE_ADDR'] ?? ''); } } }"
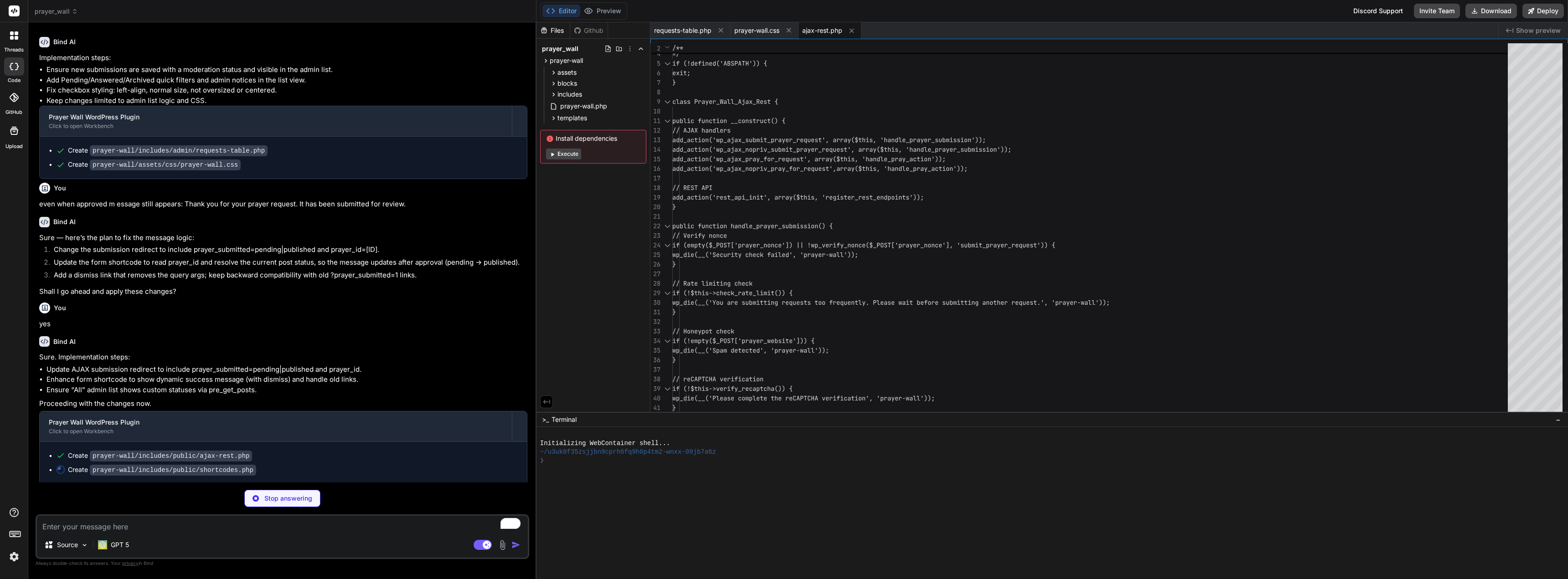
scroll to position [1144, 0]
type textarea "x"
type textarea "$next_url = get_pagenum_link($current_page + 1); echo '<a href="' . esc_url($ne…"
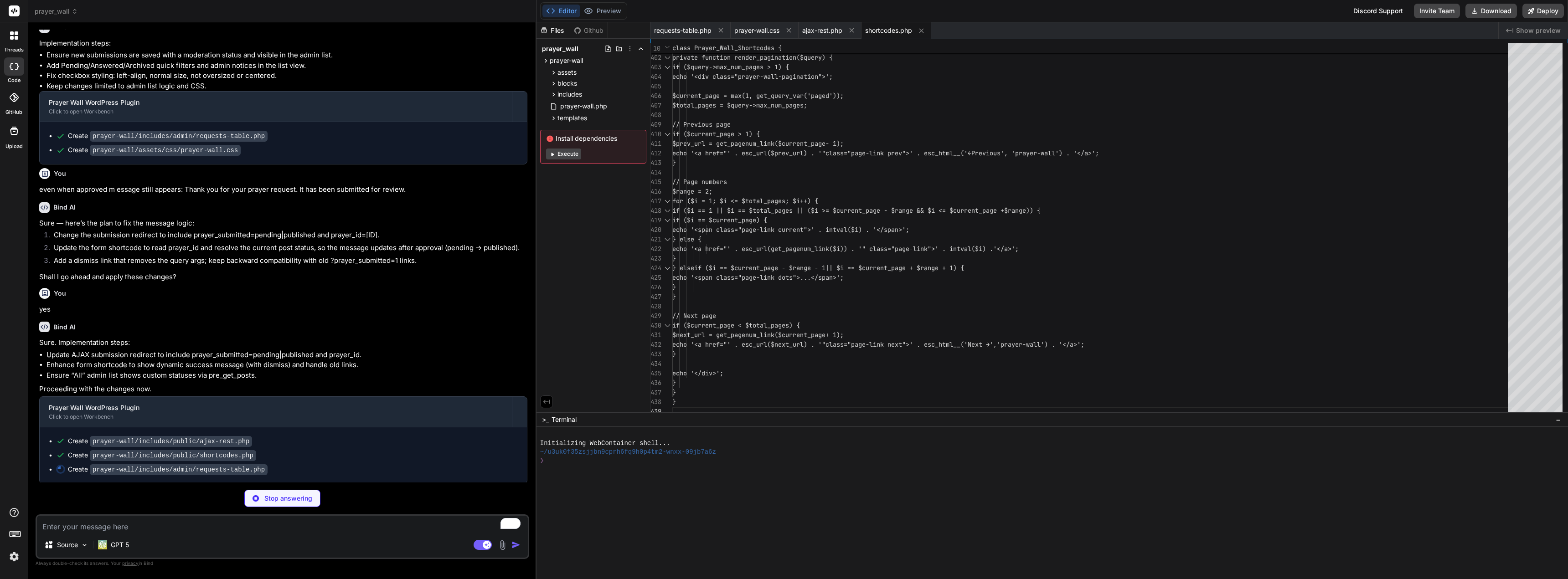
scroll to position [1158, 0]
type textarea "x"
type textarea "} } }"
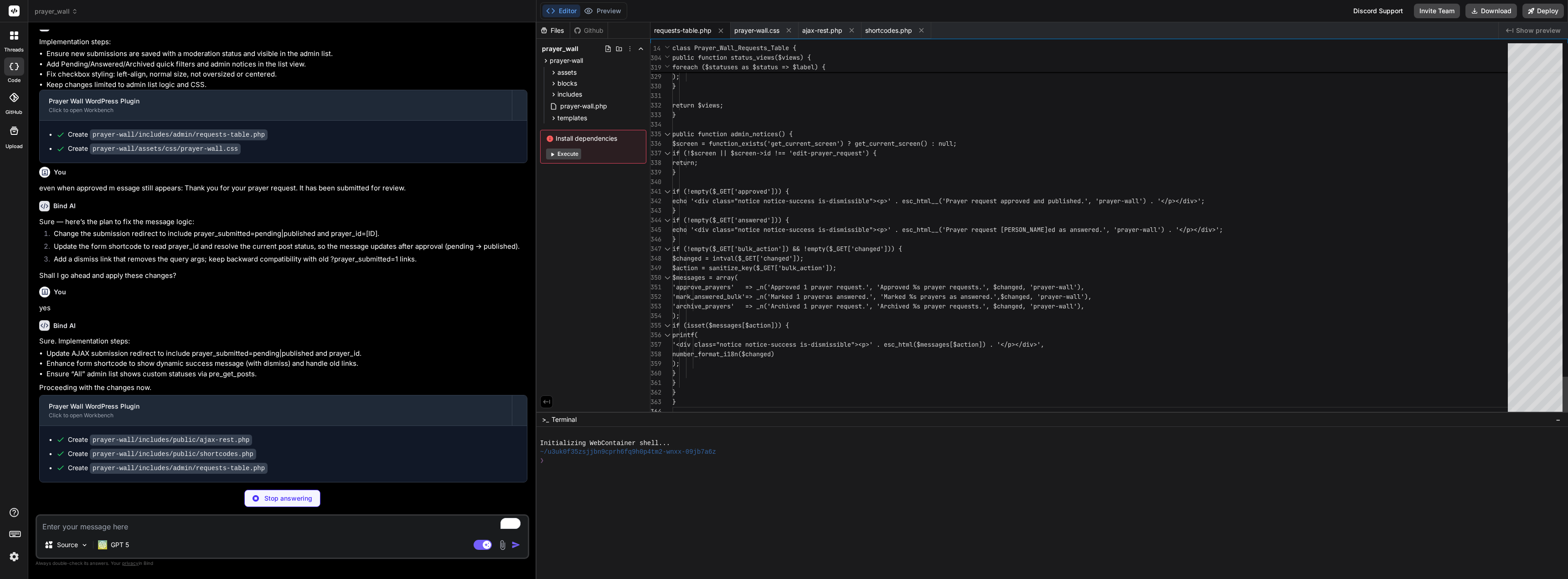
scroll to position [1126, 0]
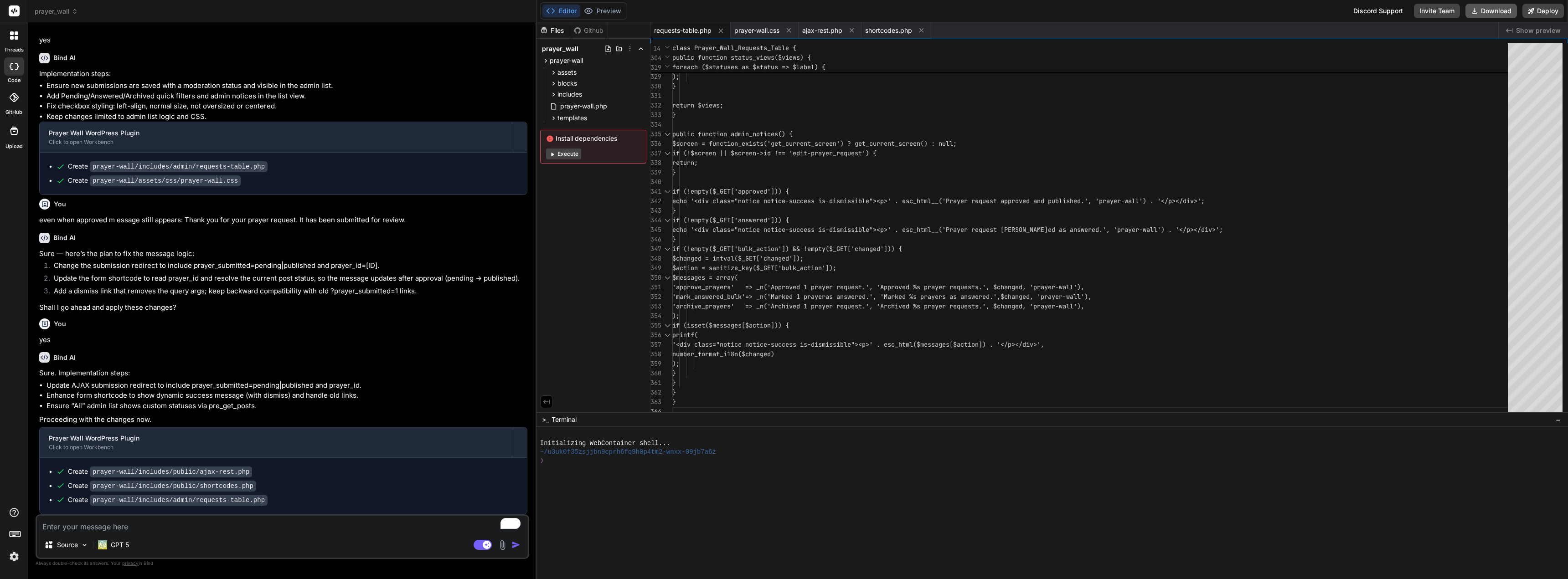
click at [960, 11] on button "Download" at bounding box center [1491, 11] width 51 height 15
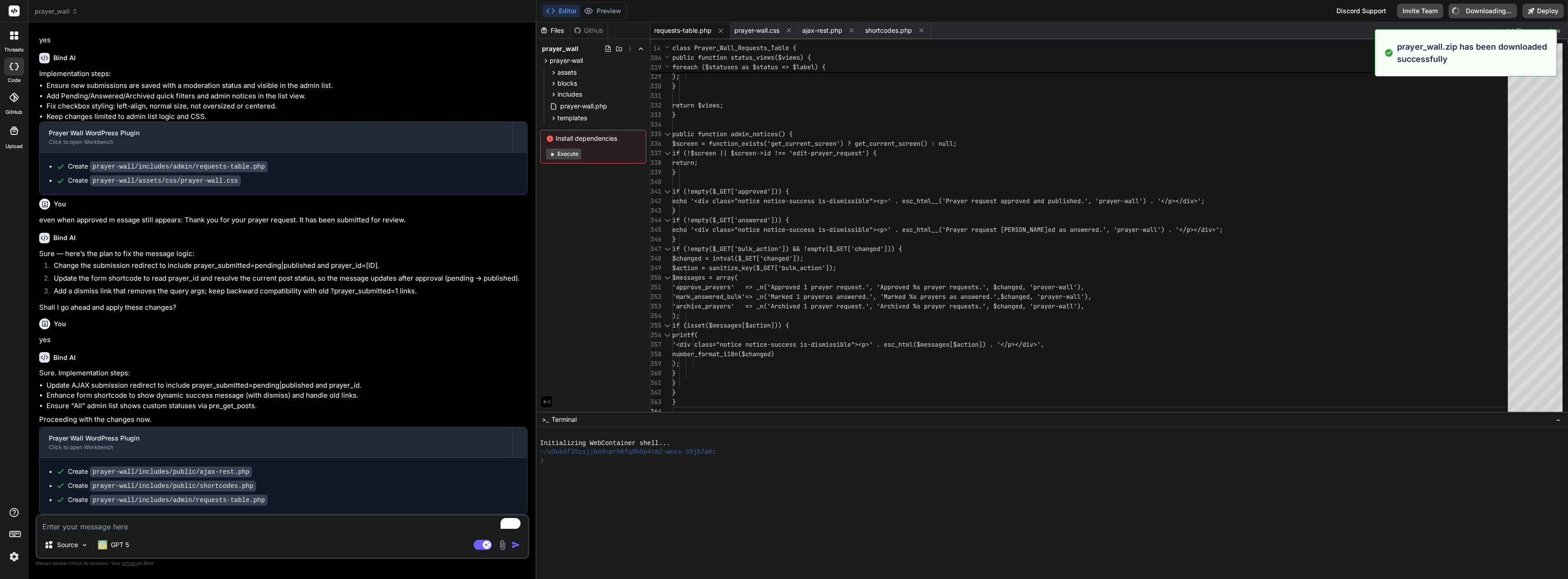
type textarea "x"
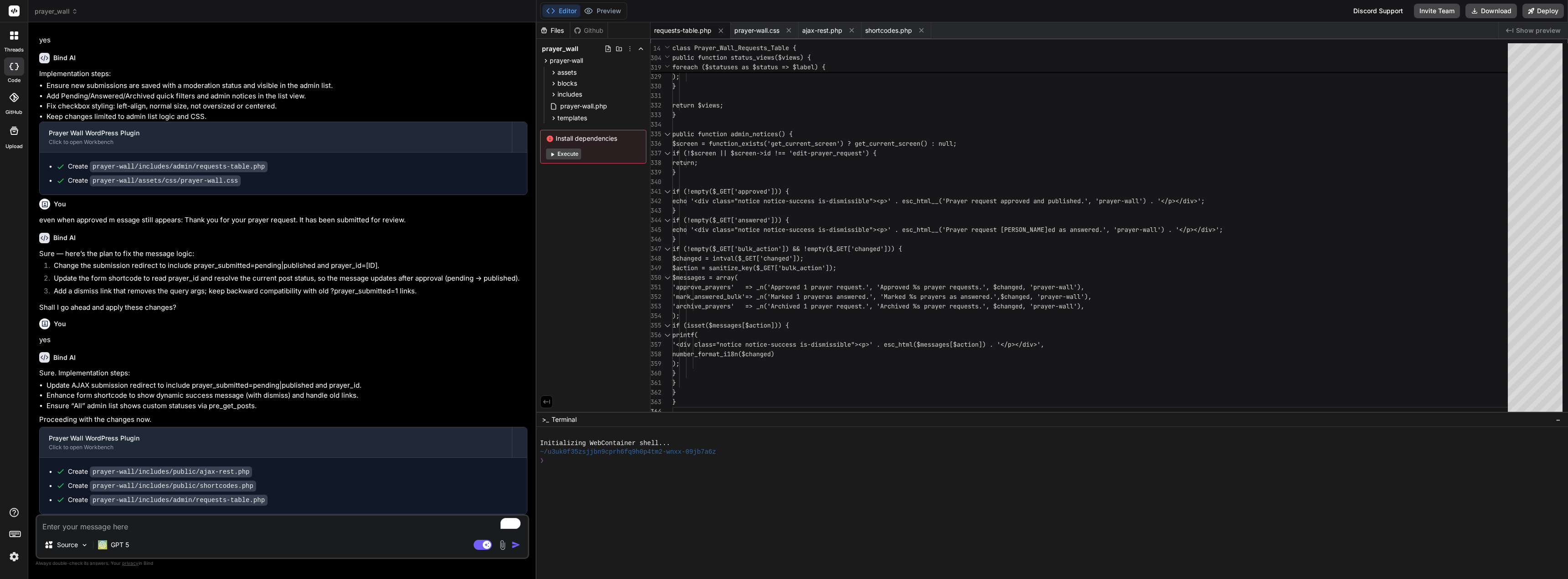
click at [125, 528] on textarea "To enrich screen reader interactions, please activate Accessibility in Grammarl…" at bounding box center [282, 524] width 491 height 16
paste textarea "Thank you! Your prayer request has been submitted and is awaiting approval. Dis…"
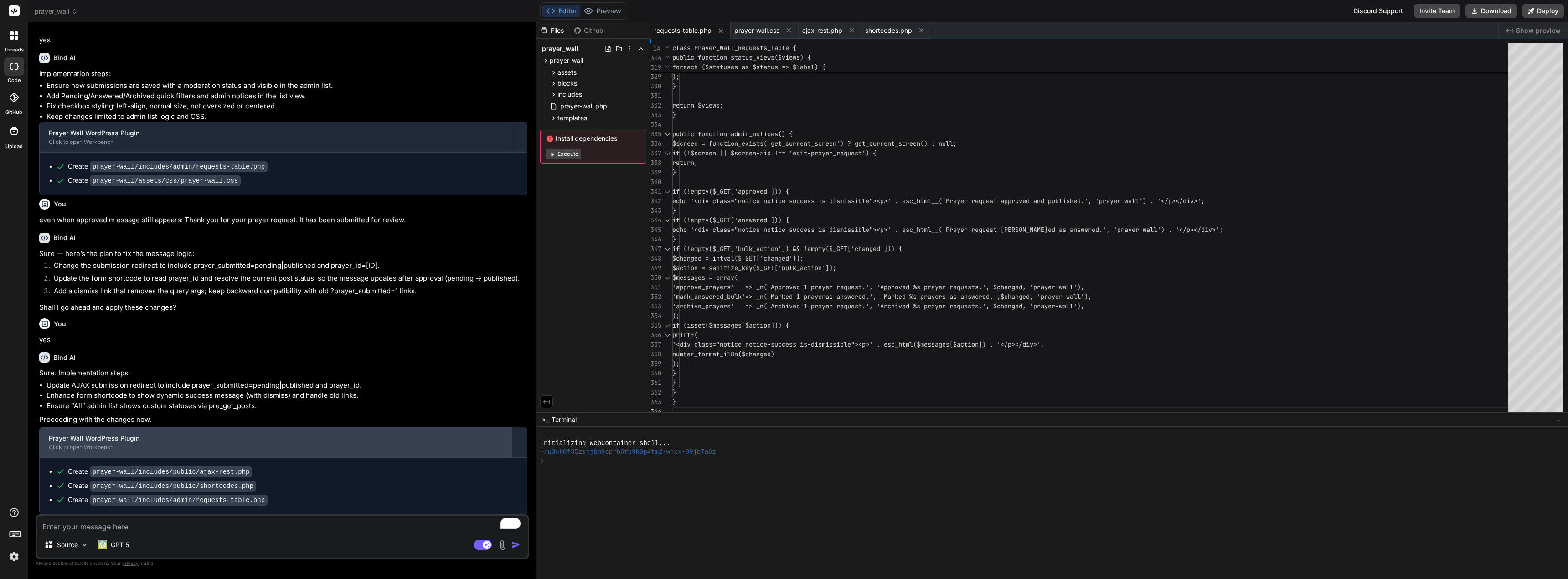
type textarea "Thank you! Your prayer request has been submitted and is awaiting approval. Dis…"
type textarea "x"
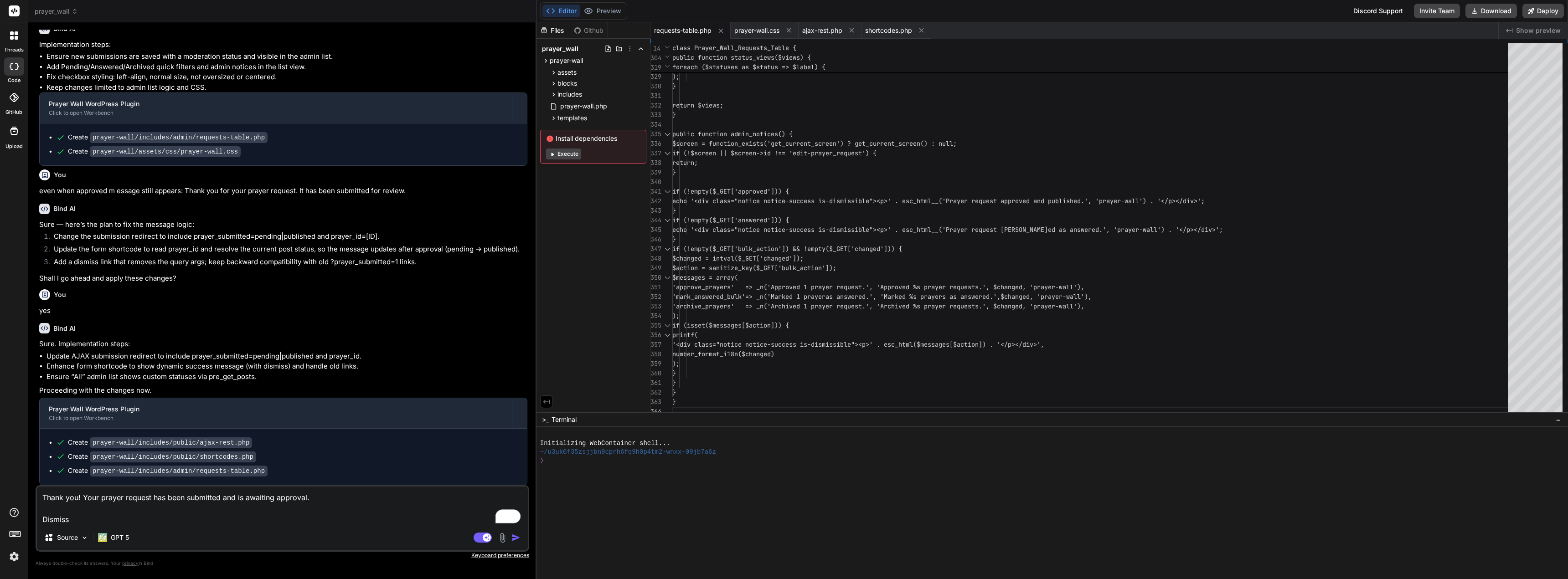
click at [328, 503] on textarea "Thank you! Your prayer request has been submitted and is awaiting approval. Dis…" at bounding box center [282, 506] width 491 height 38
click at [321, 495] on textarea "Thank you! Your prayer request has been submitted and is awaiting approval. Dis…" at bounding box center [282, 506] width 491 height 38
type textarea "Thank you! Your prayer request has been submitted and is awaiting approval. Dis…"
type textarea "x"
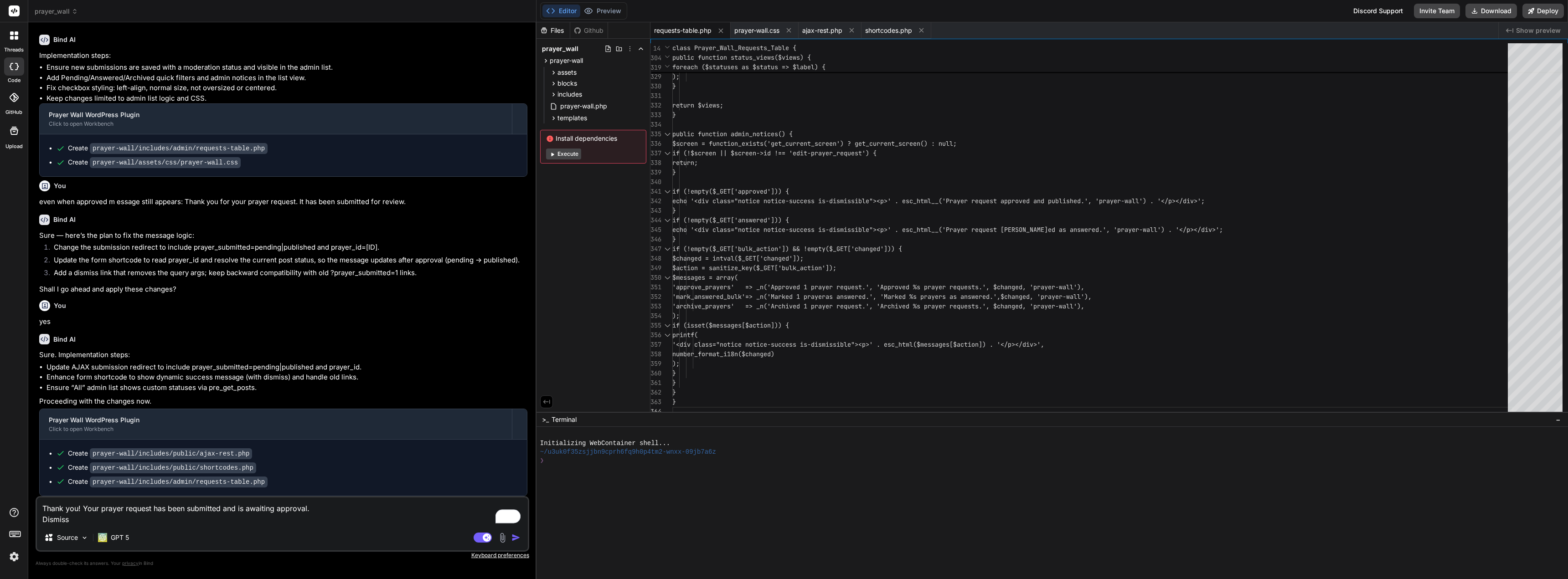
type textarea "Thank you! Your prayer request has been submitted and is awaiting approval.Dism…"
type textarea "x"
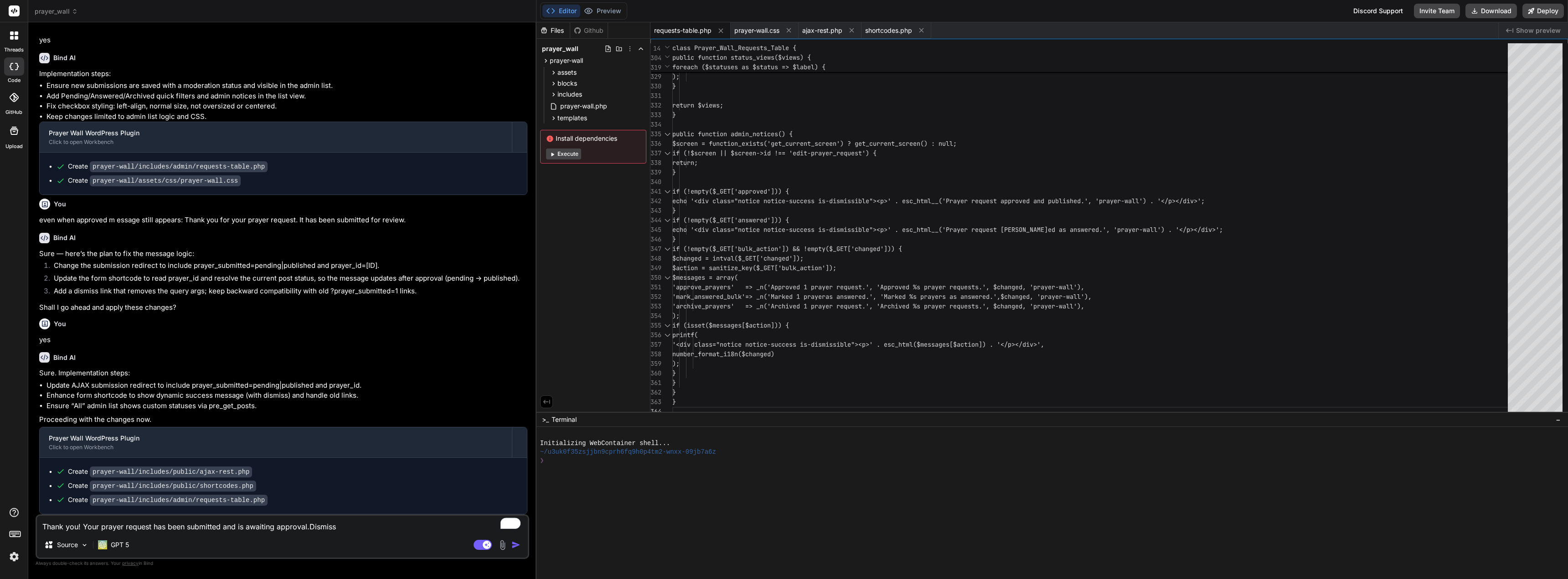
type textarea "Thank you! Your prayer request has been submitted and is awaiting approval.Dism…"
type textarea "x"
type textarea "Thank you! Your prayer request has been submitted and is awaiting approval.Dism…"
type textarea "x"
type textarea "Thank you! Your prayer request has been submitted and is awaiting approval.Dism…"
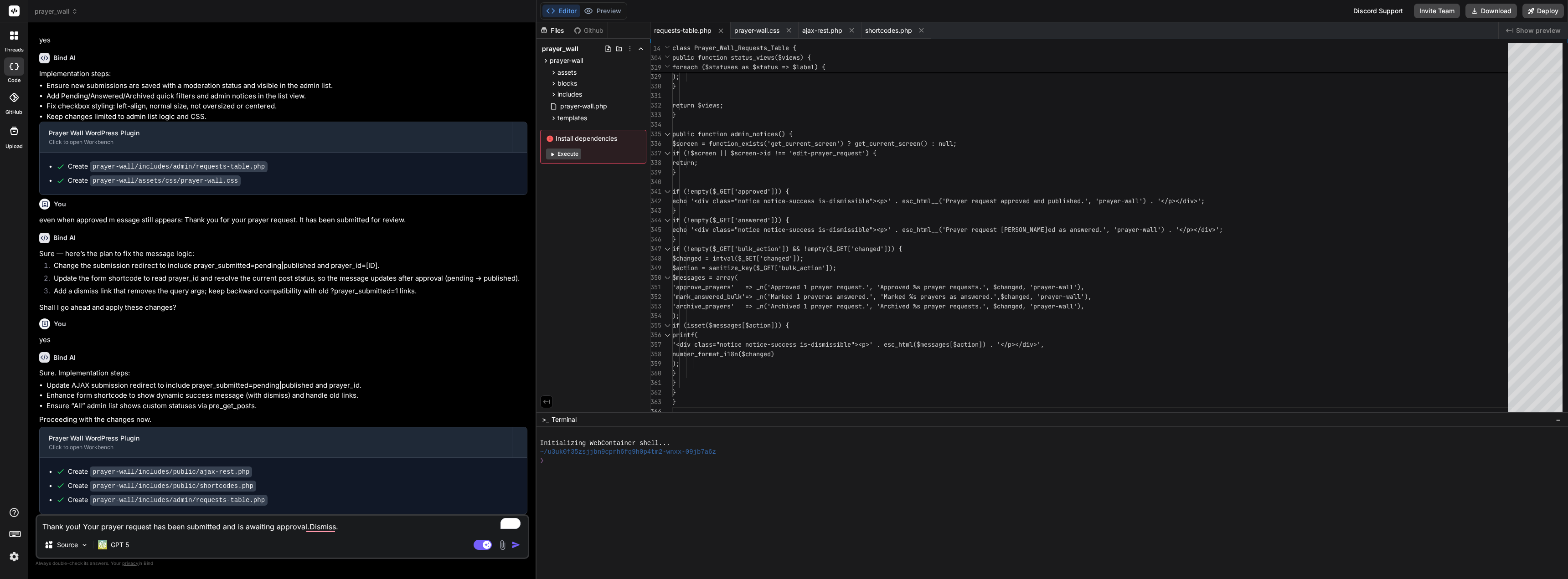
type textarea "x"
type textarea "Thank you! Your prayer request has been submitted and is awaiting approval.Dism…"
type textarea "x"
type textarea "Thank you! Your prayer request has been submitted and is awaiting approval.Dism…"
type textarea "x"
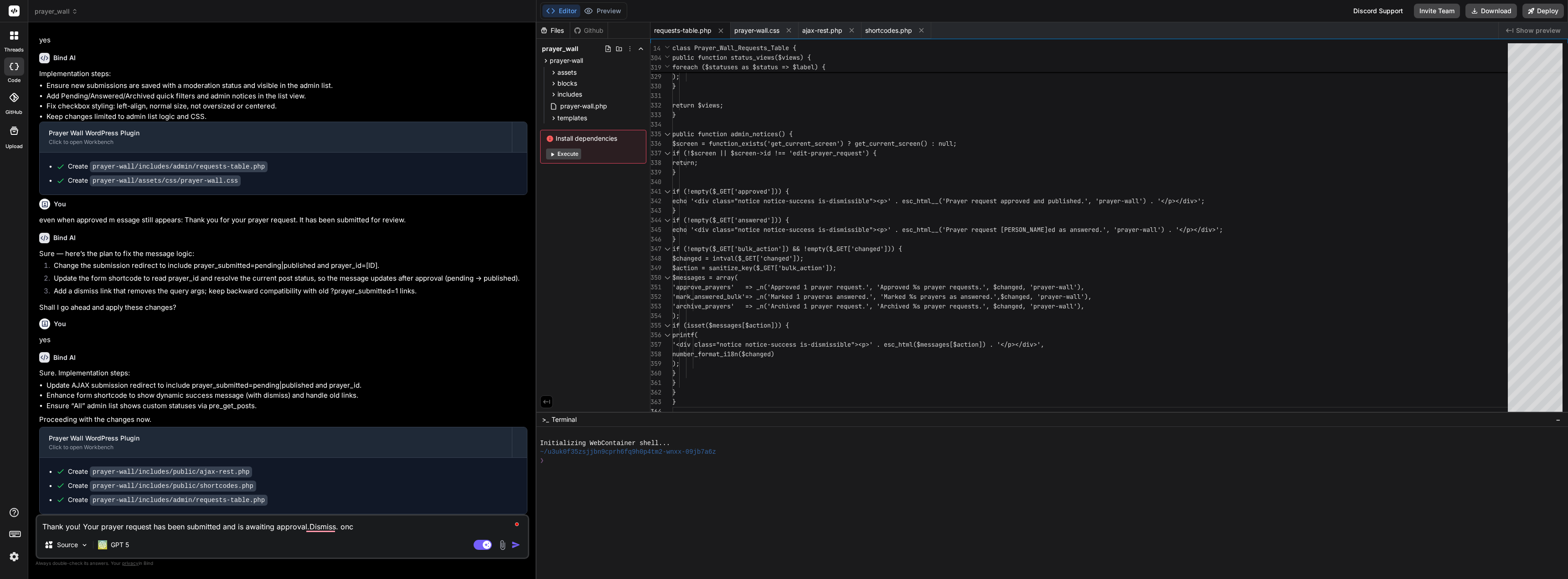
type textarea "Thank you! Your prayer request has been submitted and is awaiting approval.Dism…"
type textarea "x"
type textarea "Thank you! Your prayer request has been submitted and is awaiting approval.Dism…"
type textarea "x"
type textarea "Thank you! Your prayer request has been submitted and is awaiting approval.Dism…"
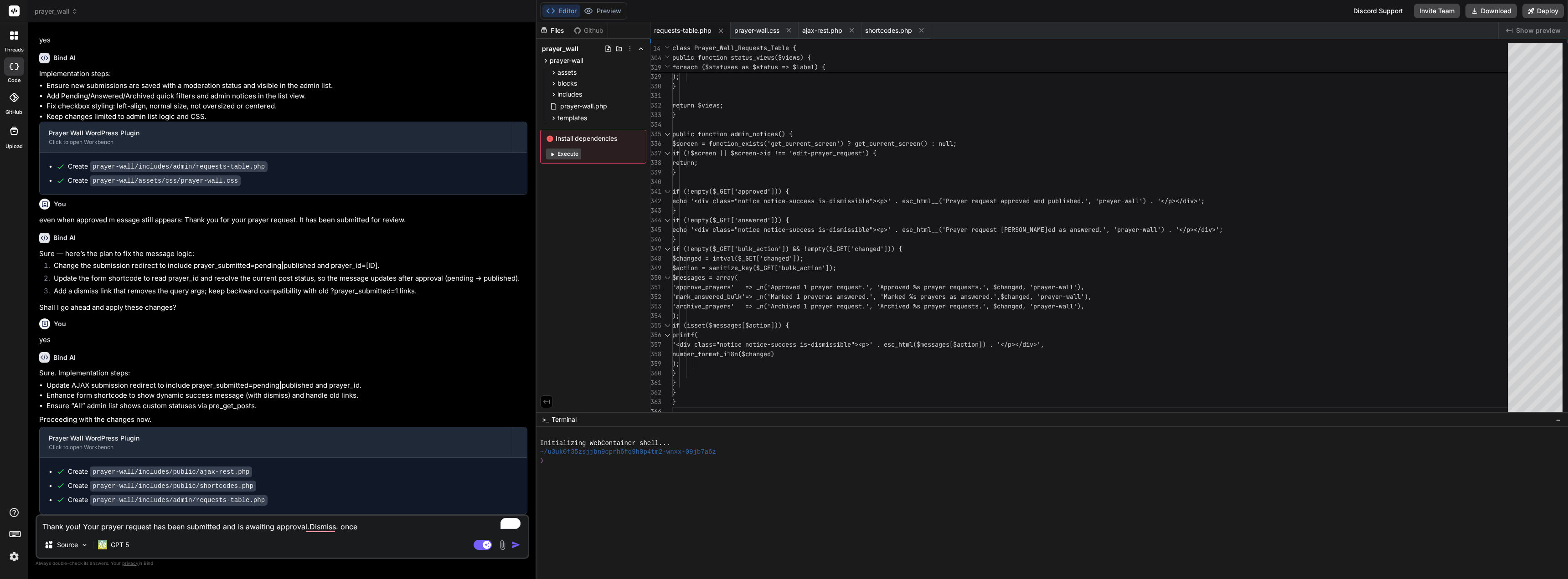
type textarea "x"
type textarea "Thank you! Your prayer request has been submitted and is awaiting approval.Dism…"
type textarea "x"
type textarea "Thank you! Your prayer request has been submitted and is awaiting approval.Dism…"
type textarea "x"
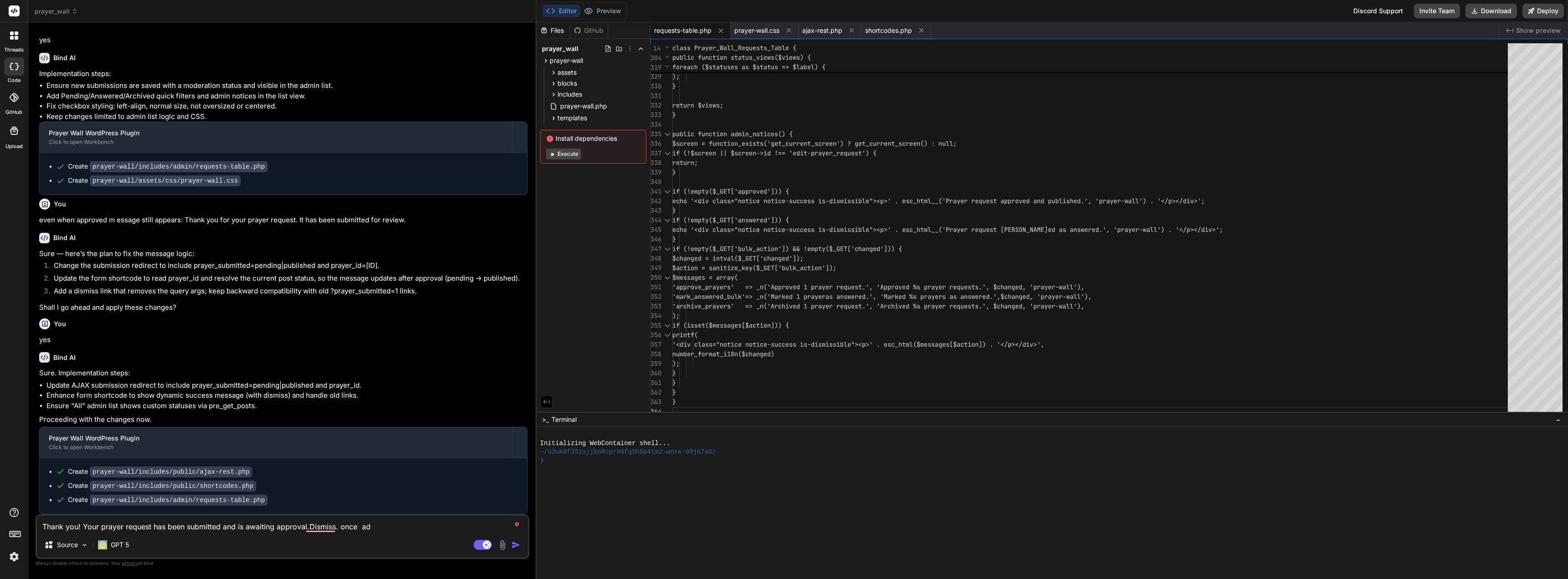
type textarea "Thank you! Your prayer request has been submitted and is awaiting approval.Dism…"
type textarea "x"
type textarea "Thank you! Your prayer request has been submitted and is awaiting approval.Dism…"
type textarea "x"
type textarea "Thank you! Your prayer request has been submitted and is awaiting approval.Dism…"
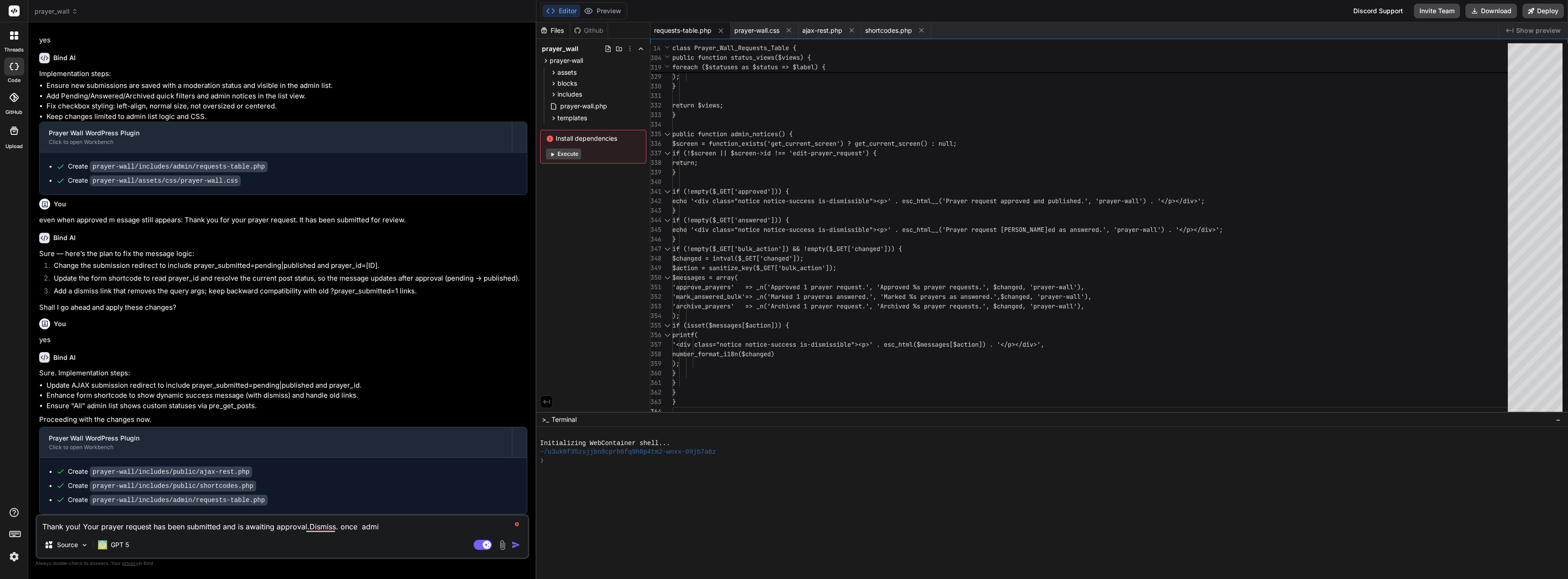
type textarea "x"
type textarea "Thank you! Your prayer request has been submitted and is awaiting approval.Dism…"
type textarea "x"
type textarea "Thank you! Your prayer request has been submitted and is awaiting approval.Dism…"
type textarea "x"
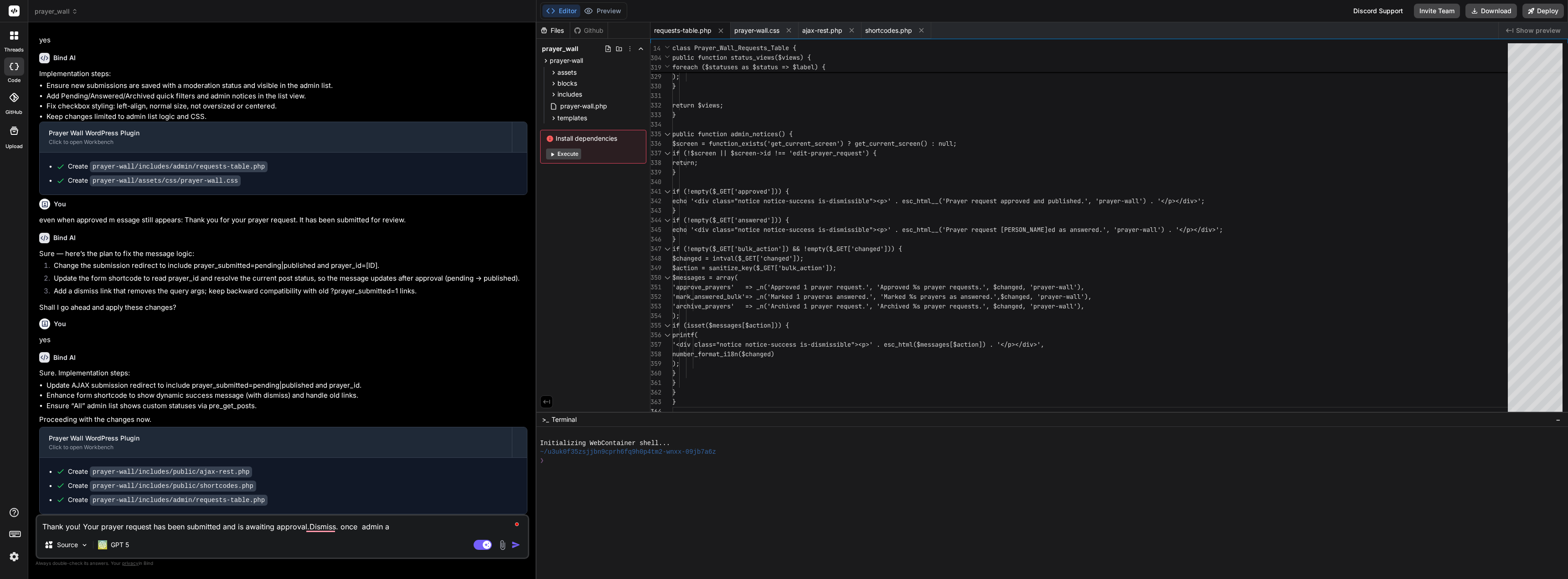
type textarea "Thank you! Your prayer request has been submitted and is awaiting approval.Dism…"
type textarea "x"
type textarea "Thank you! Your prayer request has been submitted and is awaiting approval.Dism…"
type textarea "x"
type textarea "Thank you! Your prayer request has been submitted and is awaiting approval.Dism…"
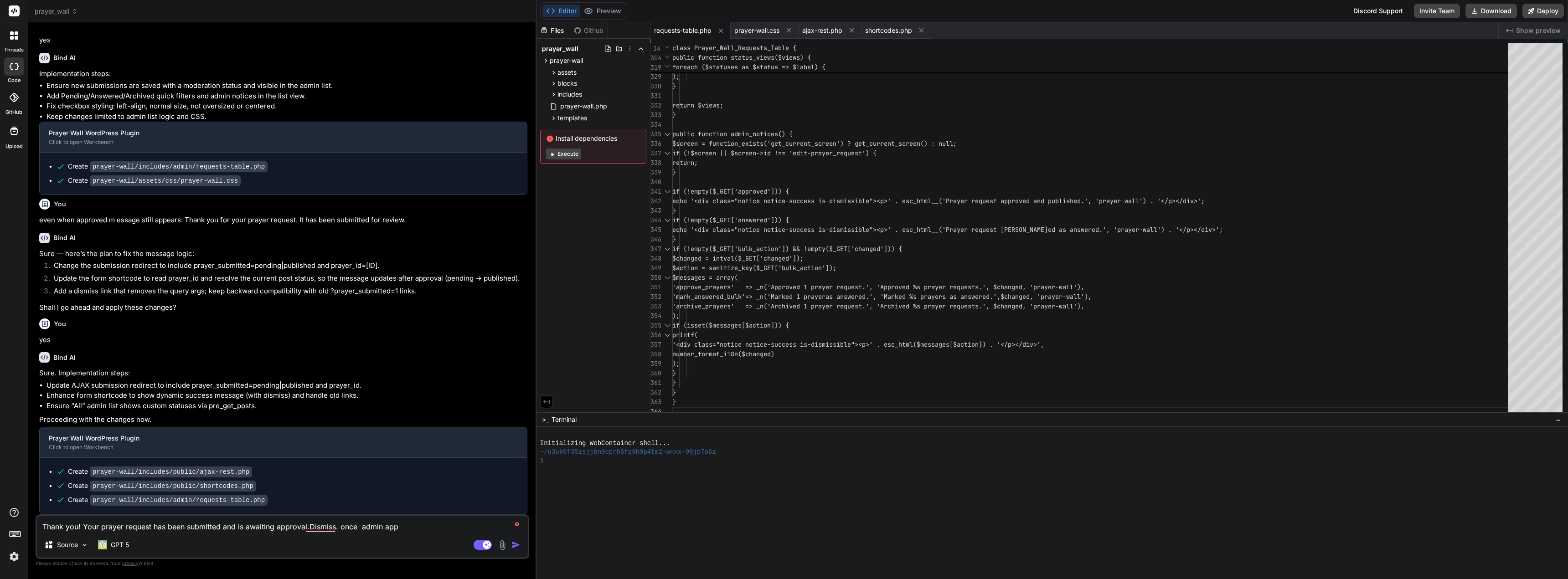
type textarea "x"
type textarea "Thank you! Your prayer request has been submitted and is awaiting approval.Dism…"
type textarea "x"
type textarea "Thank you! Your prayer request has been submitted and is awaiting approval.Dism…"
type textarea "x"
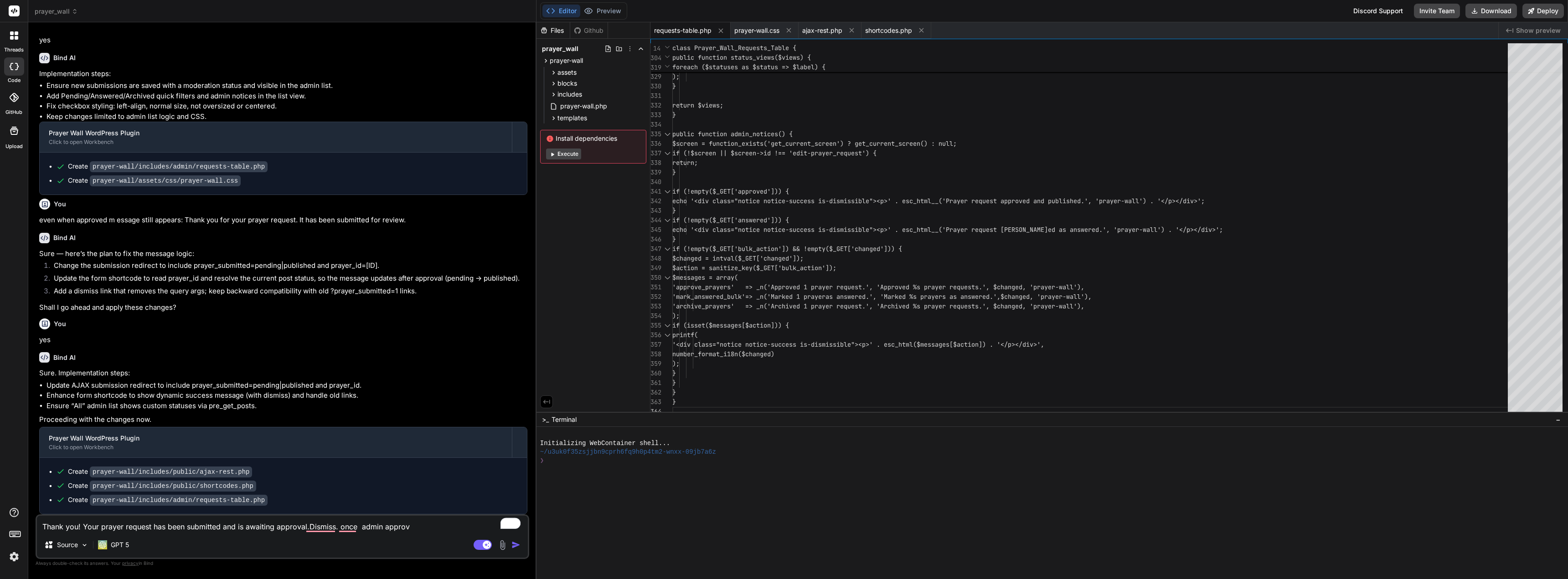
type textarea "Thank you! Your prayer request has been submitted and is awaiting approval.Dism…"
type textarea "x"
type textarea "Thank you! Your prayer request has been submitted and is awaiting approval.Dism…"
type textarea "x"
type textarea "Thank you! Your prayer request has been submitted and is awaiting approval.Dism…"
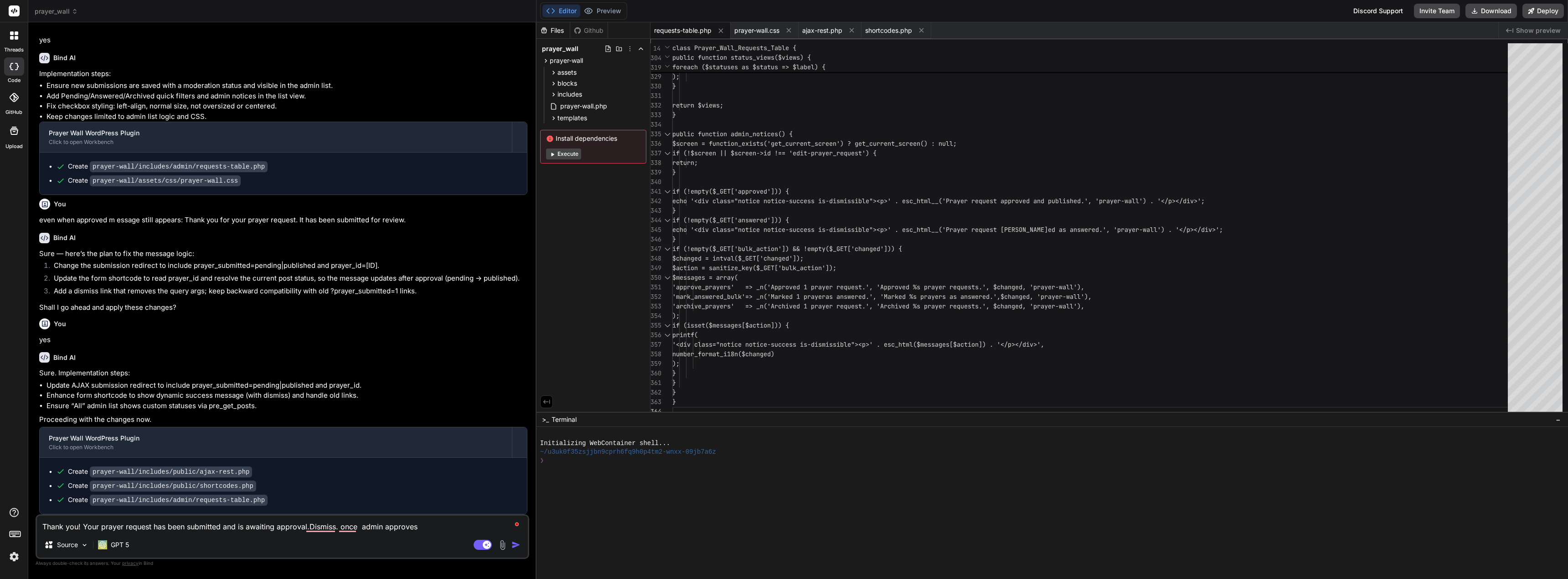
type textarea "x"
type textarea "Thank you! Your prayer request has been submitted and is awaiting approval.Dism…"
type textarea "x"
type textarea "Thank you! Your prayer request has been submitted and is awaiting approval.Dism…"
type textarea "x"
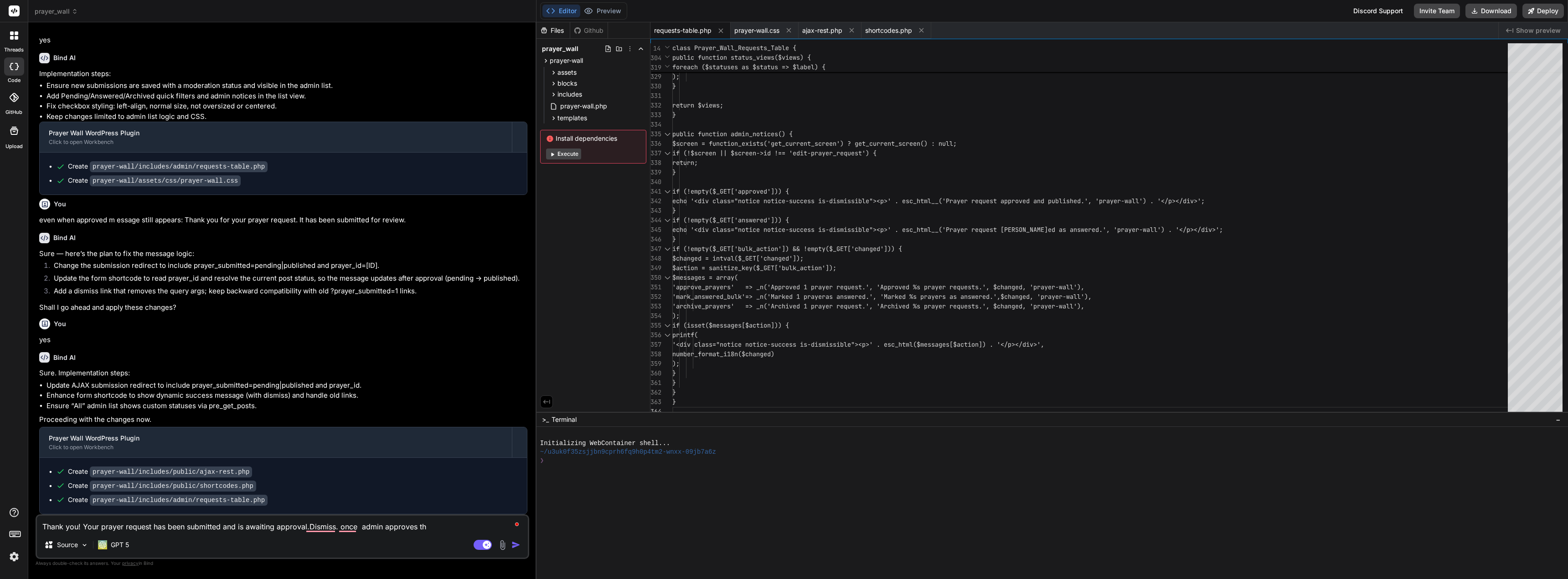
type textarea "Thank you! Your prayer request has been submitted and is awaiting approval.Dism…"
type textarea "x"
type textarea "Thank you! Your prayer request has been submitted and is awaiting approval.Dism…"
type textarea "x"
type textarea "Thank you! Your prayer request has been submitted and is awaiting approval.Dism…"
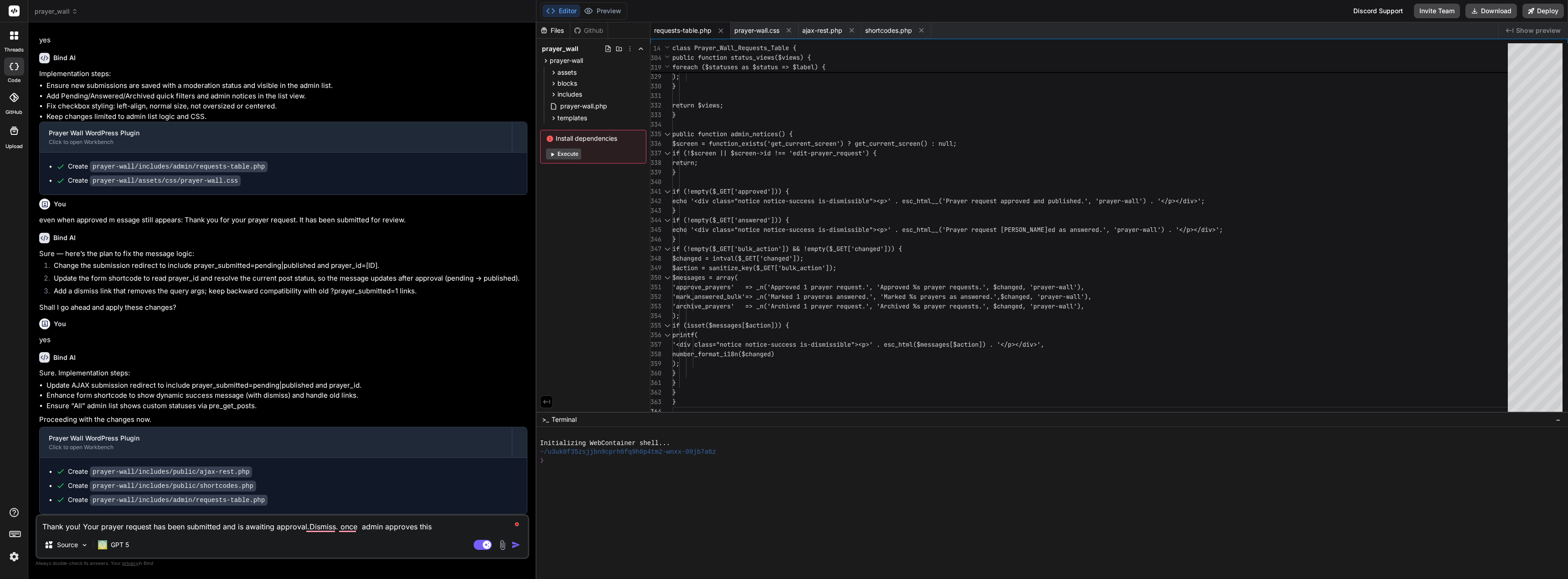
type textarea "x"
type textarea "Thank you! Your prayer request has been submitted and is awaiting approval.Dism…"
type textarea "x"
type textarea "Thank you! Your prayer request has been submitted and is awaiting approval.Dism…"
type textarea "x"
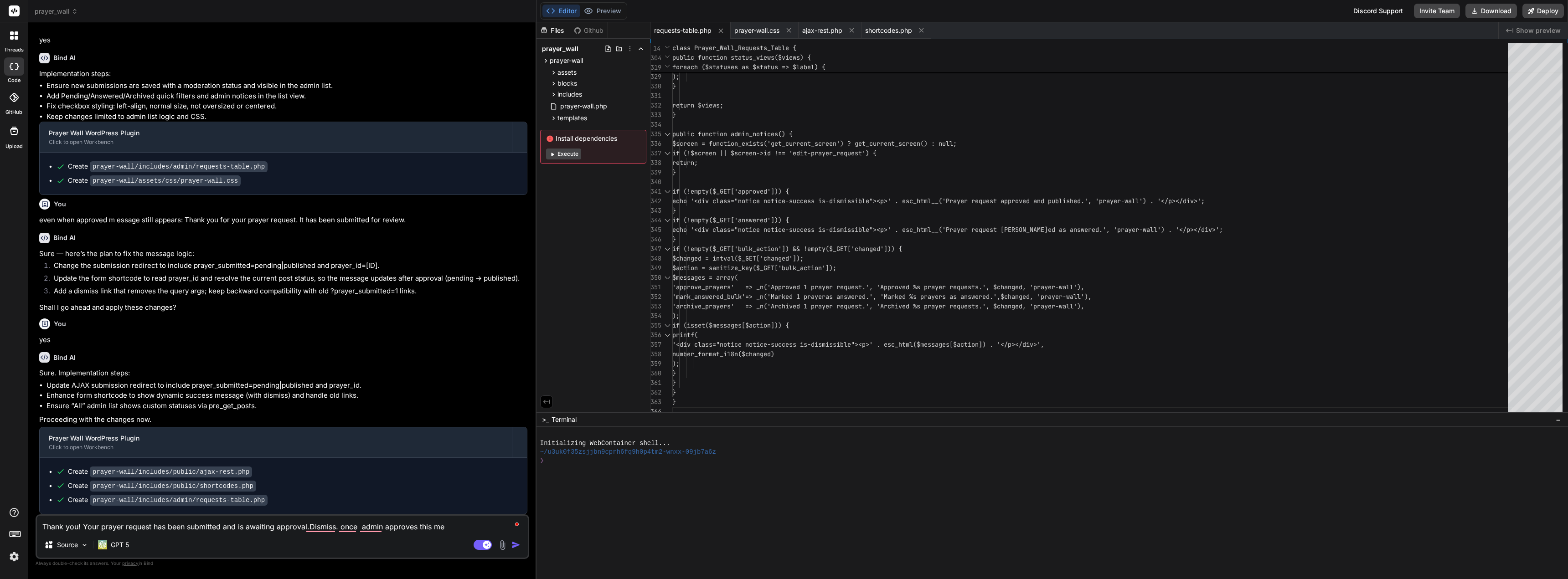
type textarea "Thank you! Your prayer request has been submitted and is awaiting approval.Dism…"
type textarea "x"
type textarea "Thank you! Your prayer request has been submitted and is awaiting approval.Dism…"
type textarea "x"
type textarea "Thank you! Your prayer request has been submitted and is awaiting approval.Dism…"
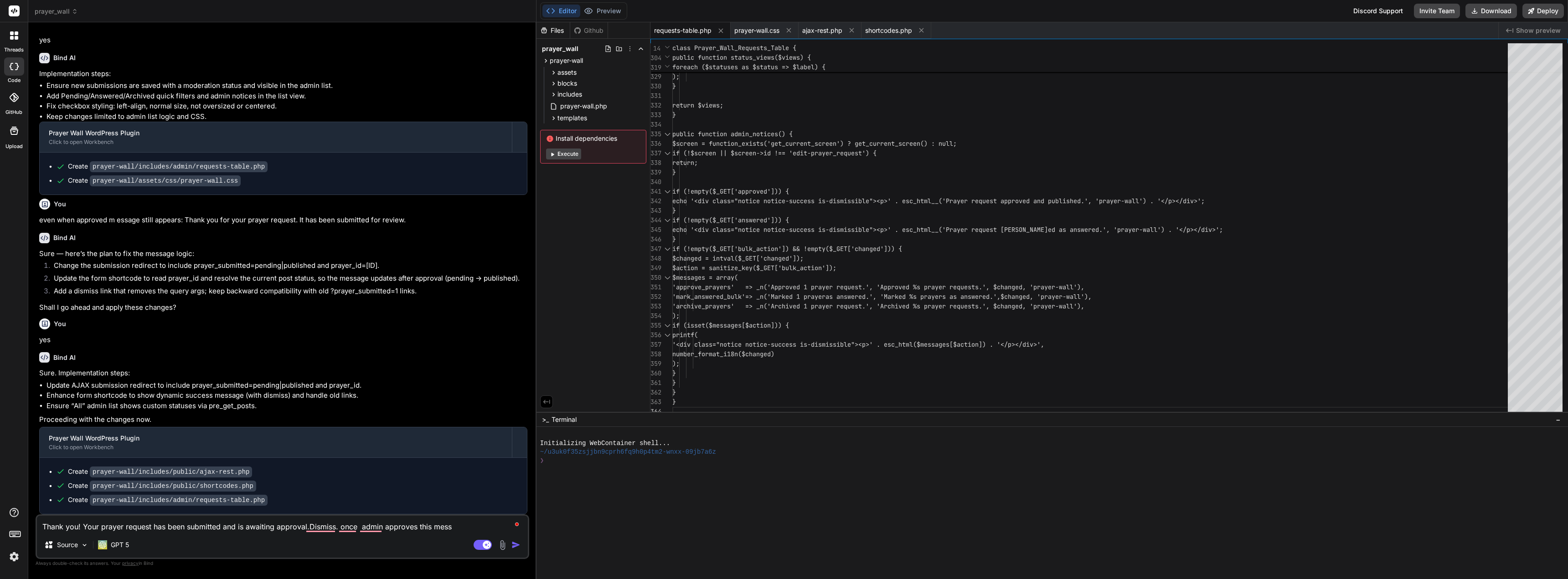
type textarea "x"
type textarea "Thank you! Your prayer request has been submitted and is awaiting approval.Dism…"
type textarea "x"
type textarea "Thank you! Your prayer request has been submitted and is awaiting approval.Dism…"
type textarea "x"
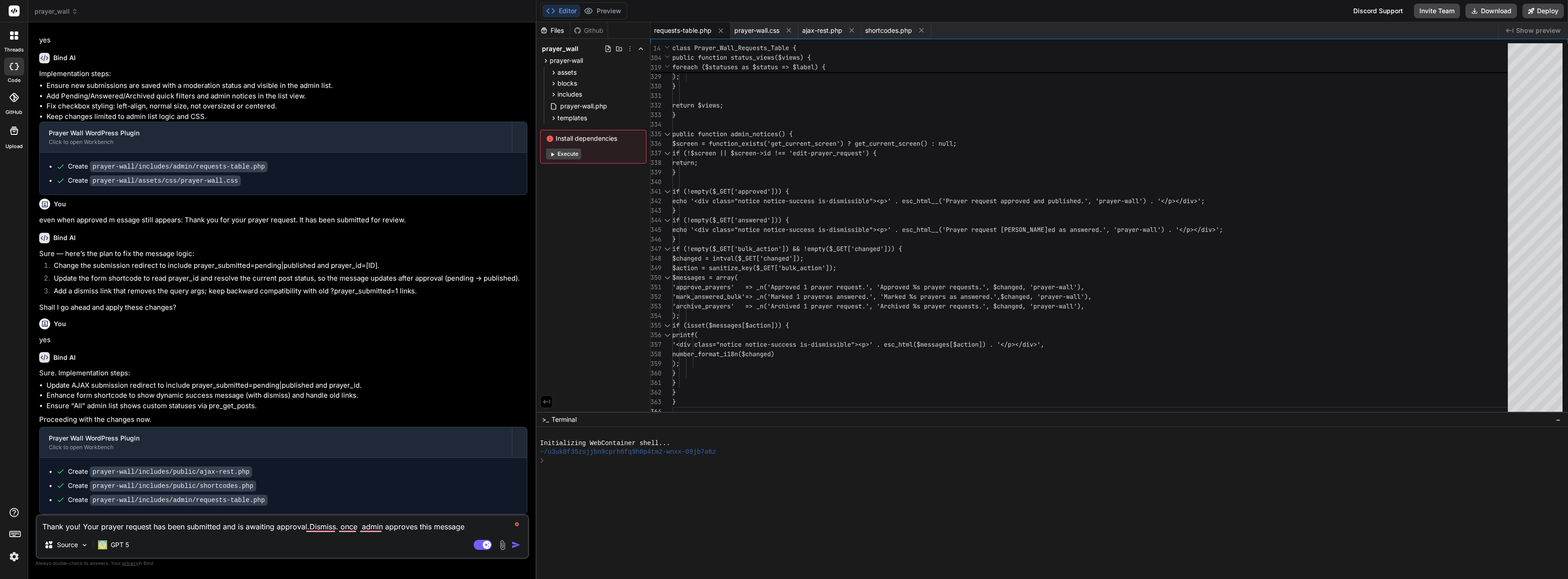
type textarea "Thank you! Your prayer request has been submitted and is awaiting approval.Dism…"
type textarea "x"
type textarea "Thank you! Your prayer request has been submitted and is awaiting approval.Dism…"
type textarea "x"
type textarea "Thank you! Your prayer request has been submitted and is awaiting approval.Dism…"
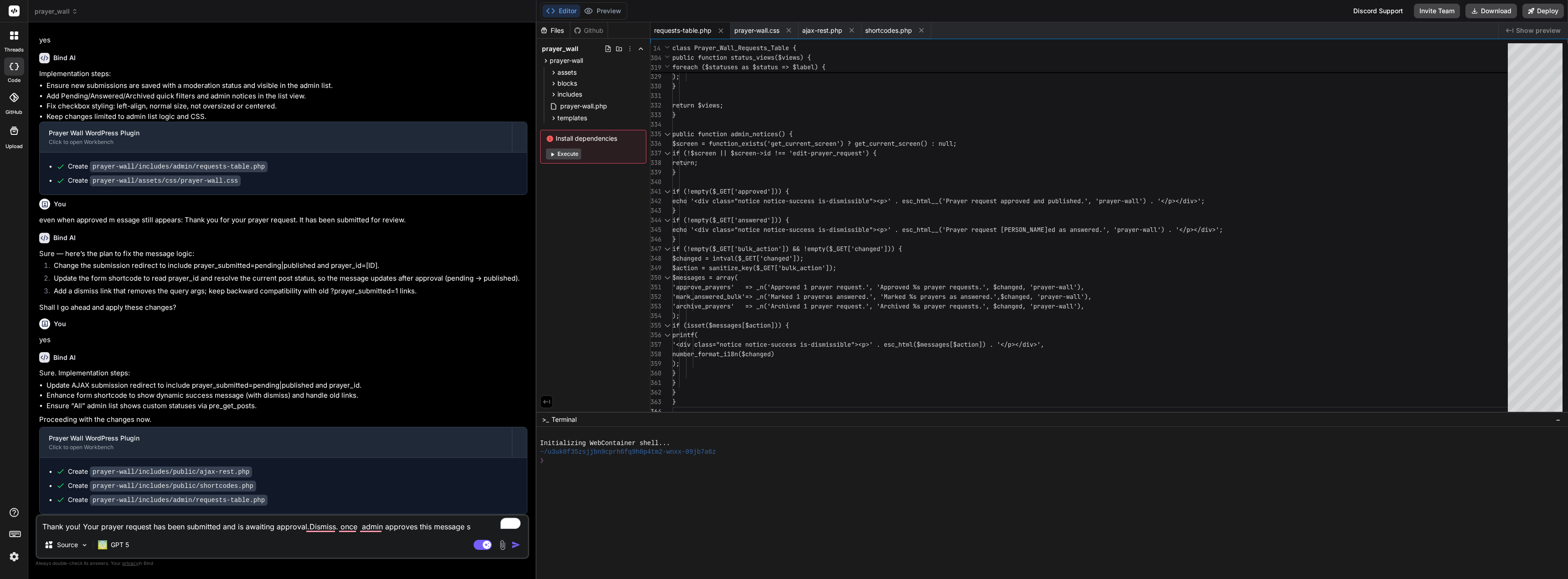
type textarea "x"
type textarea "Thank you! Your prayer request has been submitted and is awaiting approval.Dism…"
type textarea "x"
type textarea "Thank you! Your prayer request has been submitted and is awaiting approval.Dism…"
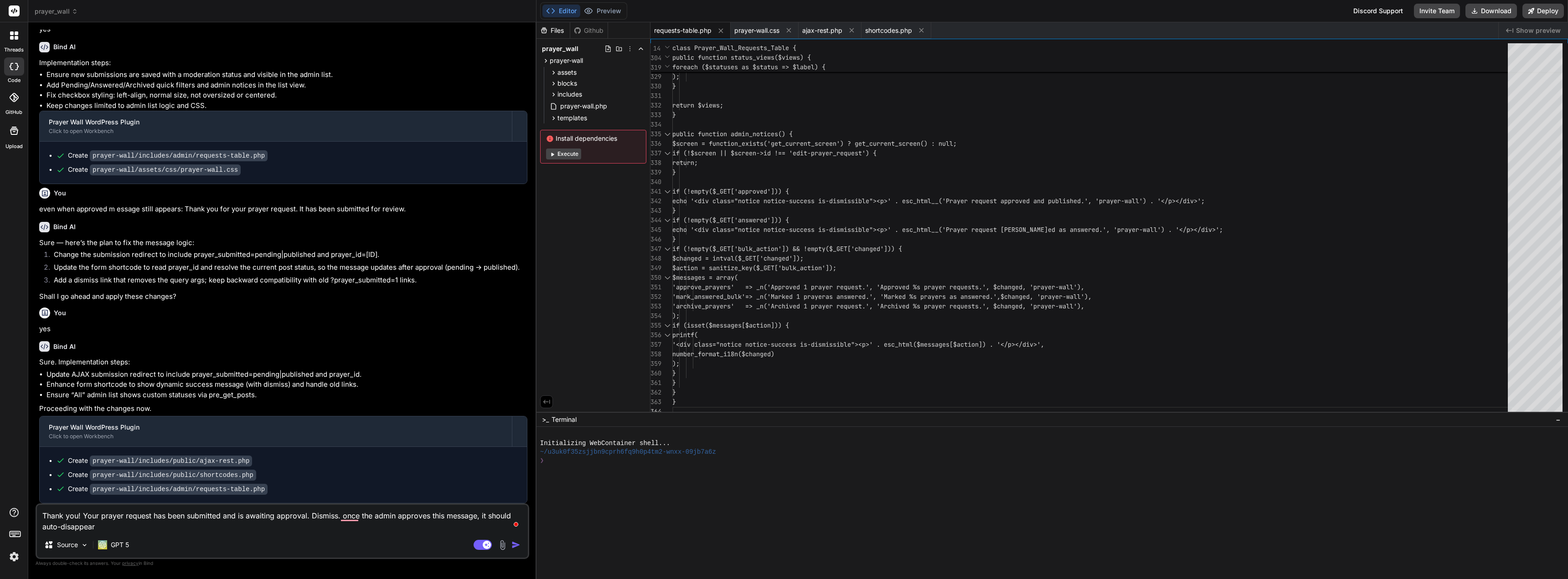
click at [514, 544] on img "button" at bounding box center [516, 545] width 9 height 9
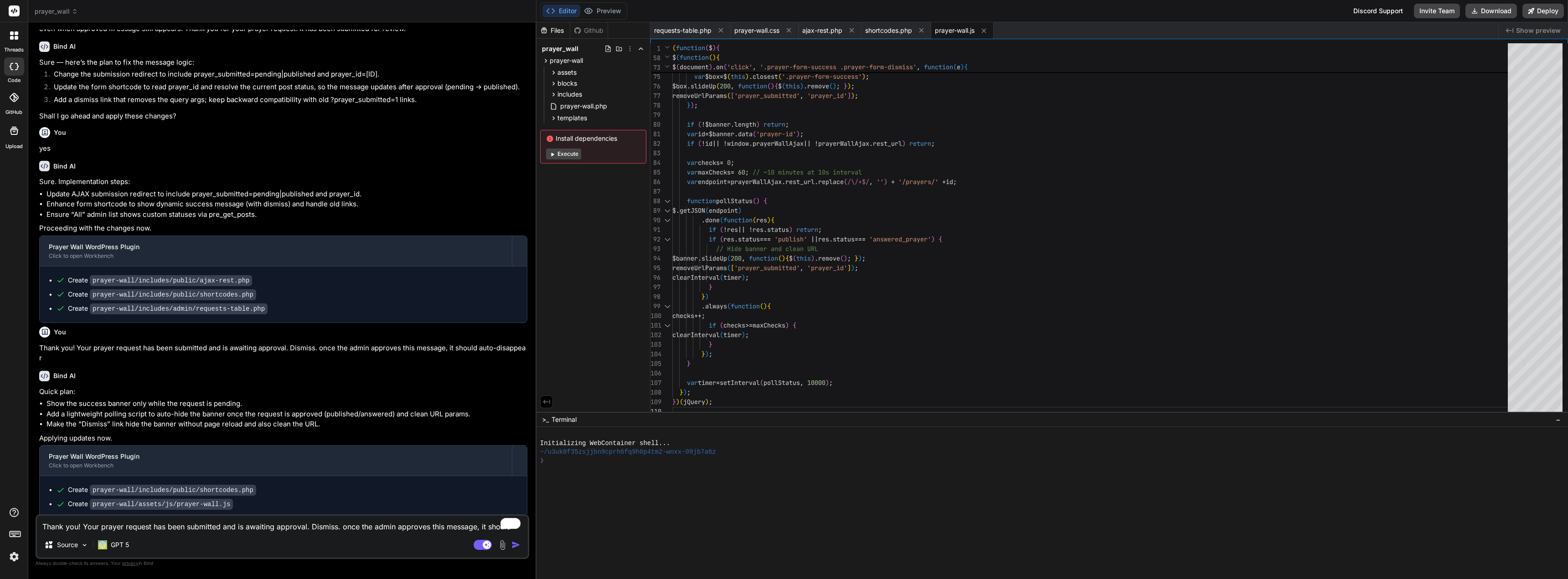
scroll to position [1322, 0]
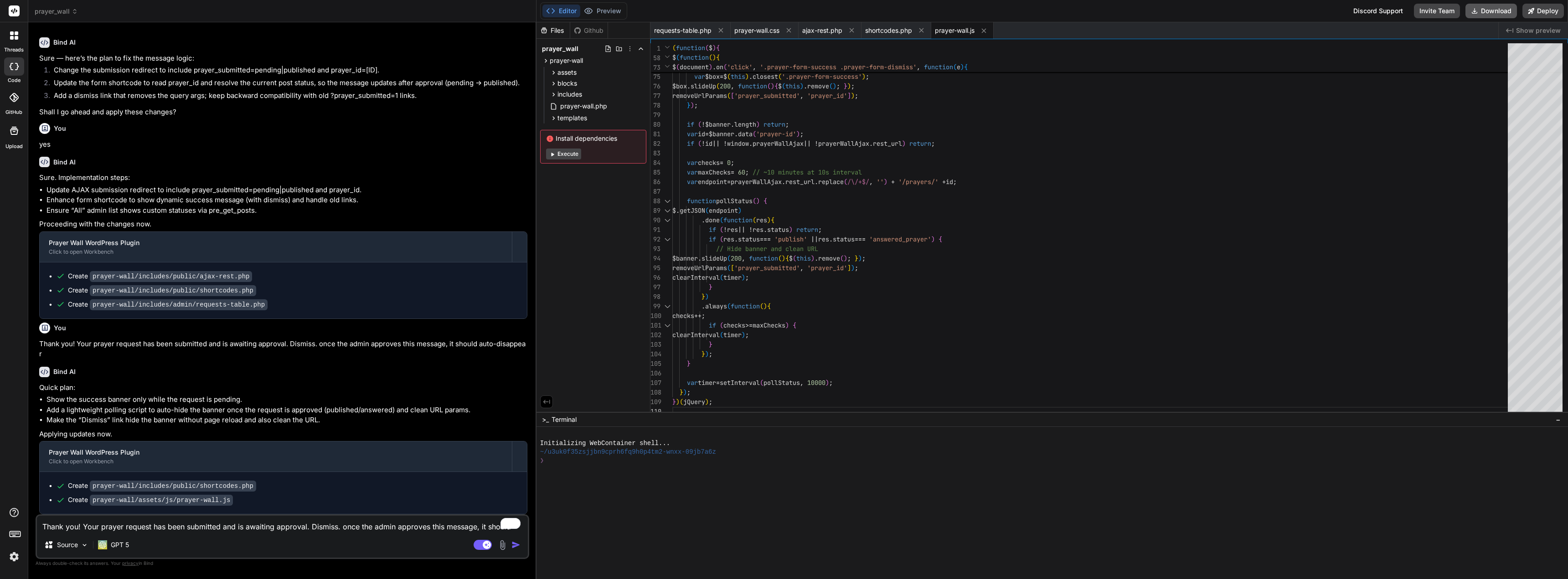
click at [960, 10] on button "Download" at bounding box center [1491, 11] width 51 height 15
click at [196, 529] on textarea "Thank you! Your prayer request has been submitted and is awaiting approval. Dis…" at bounding box center [282, 524] width 491 height 16
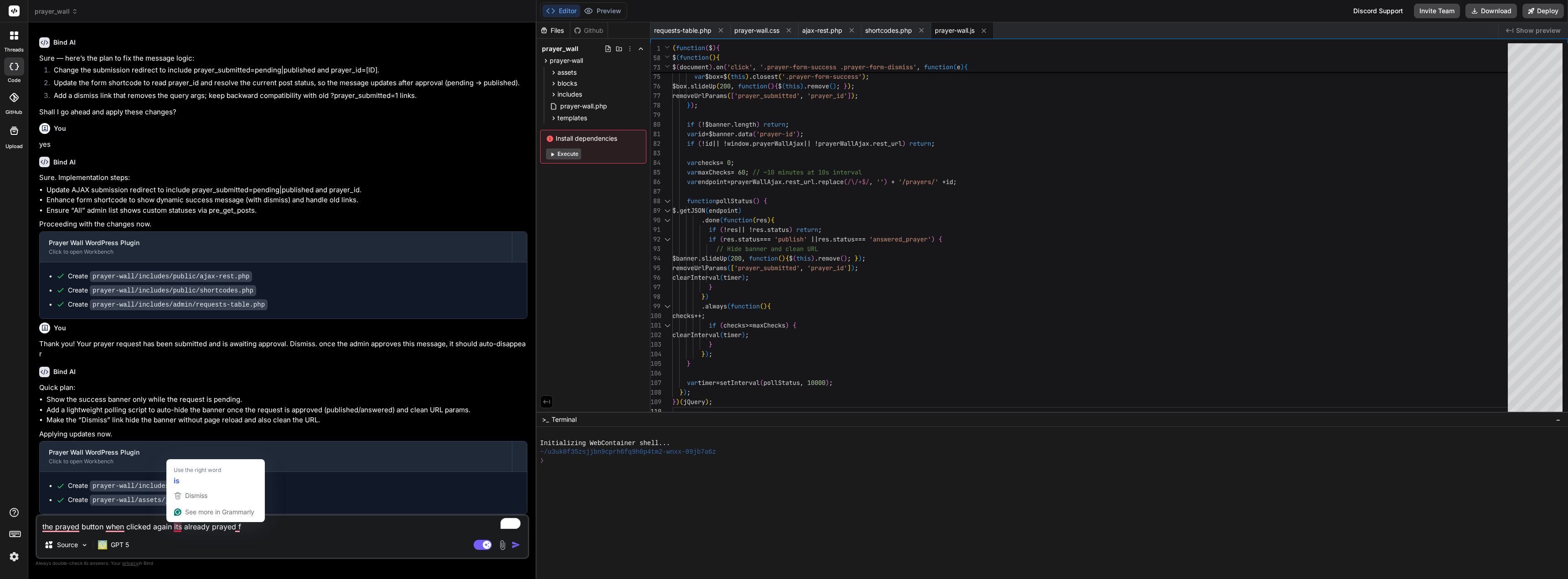
click at [184, 530] on textarea "the prayed button when clicked again its already prayed f" at bounding box center [282, 524] width 491 height 16
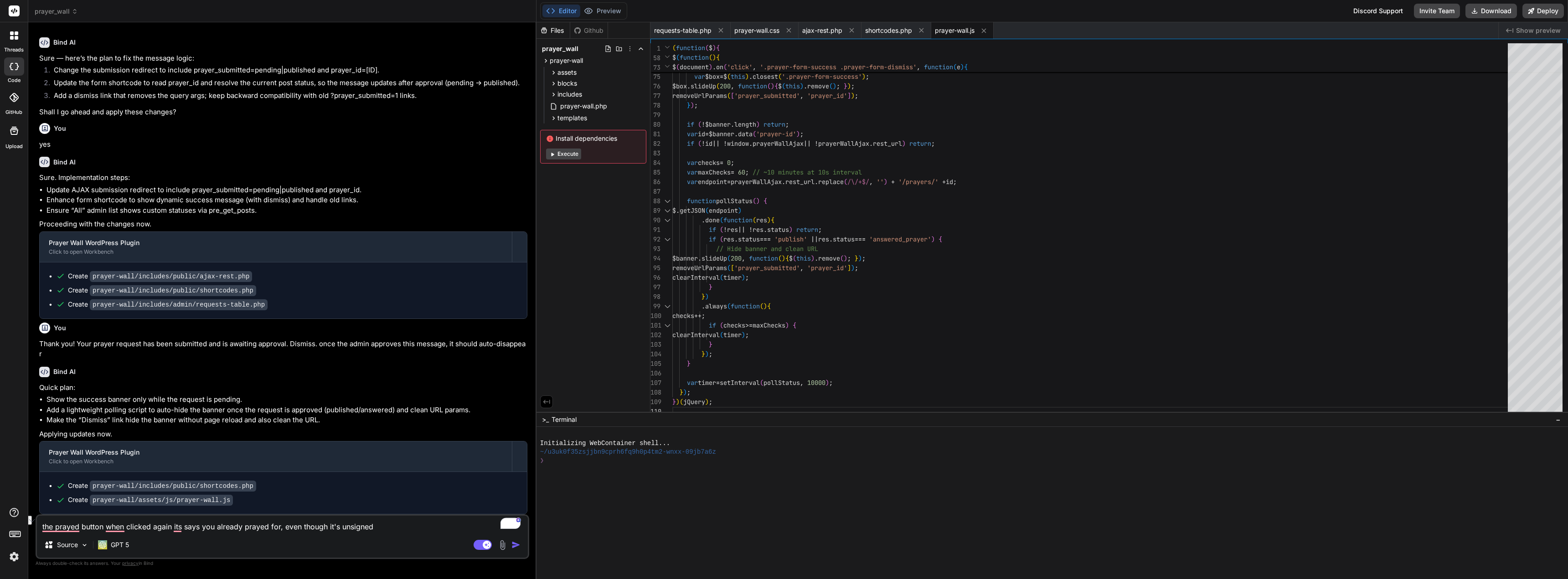
drag, startPoint x: 381, startPoint y: 525, endPoint x: 328, endPoint y: 530, distance: 53.2
click at [328, 530] on textarea "the prayed button when clicked again its says you already prayed for, even thou…" at bounding box center [282, 524] width 491 height 16
click at [357, 529] on textarea "the prayed button when clicked again its says you already prayed for, even thou…" at bounding box center [282, 524] width 491 height 16
click at [516, 545] on img "button" at bounding box center [516, 545] width 9 height 9
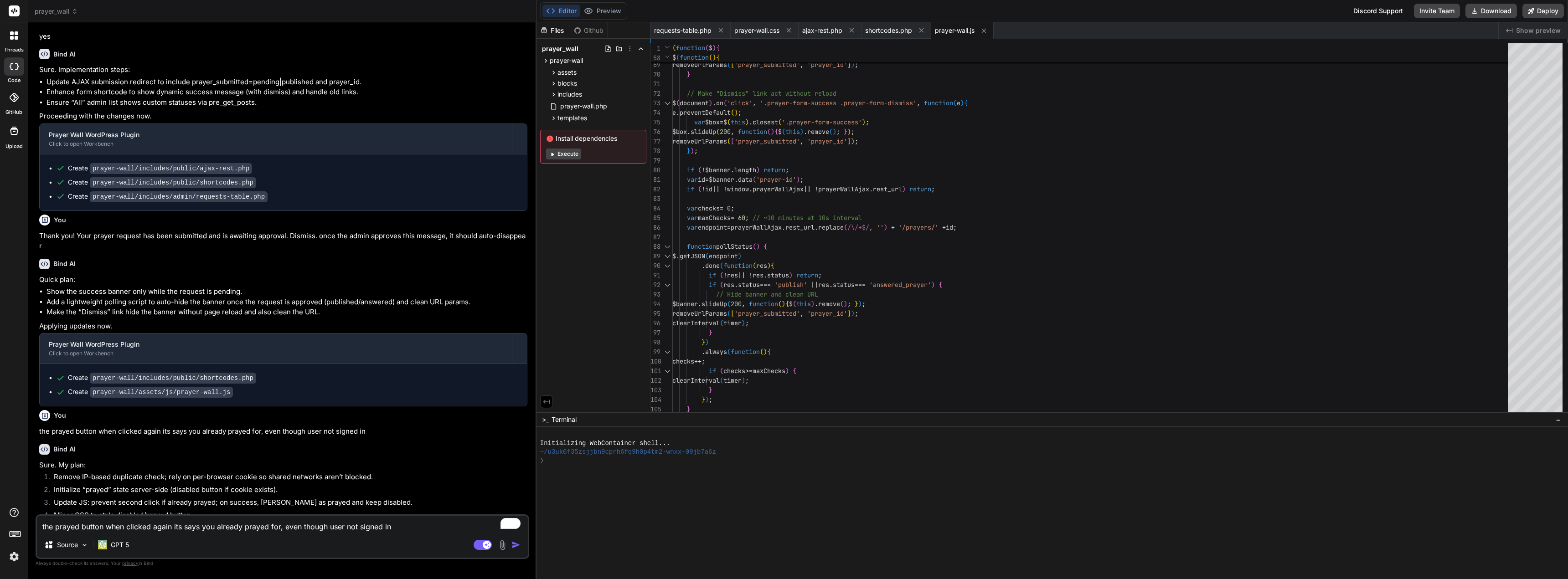
scroll to position [1454, 0]
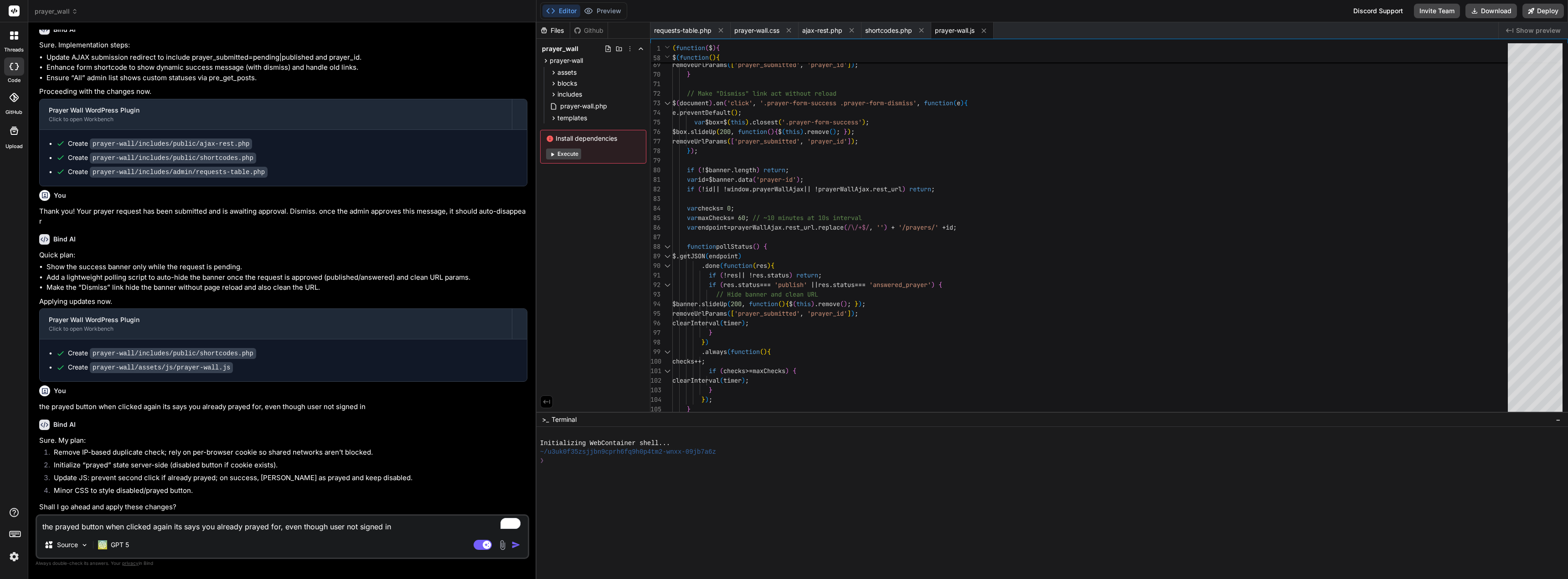
click at [201, 533] on div "the prayed button when clicked again its says you already prayed for, even thou…" at bounding box center [282, 537] width 494 height 44
